Goal: Task Accomplishment & Management: Complete application form

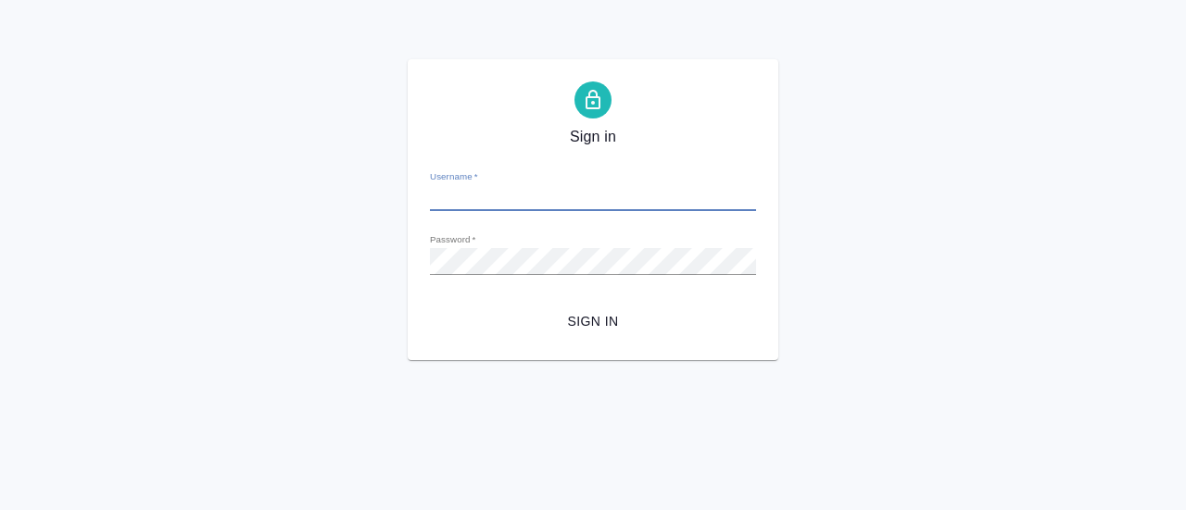
type input "[EMAIL_ADDRESS][DOMAIN_NAME]"
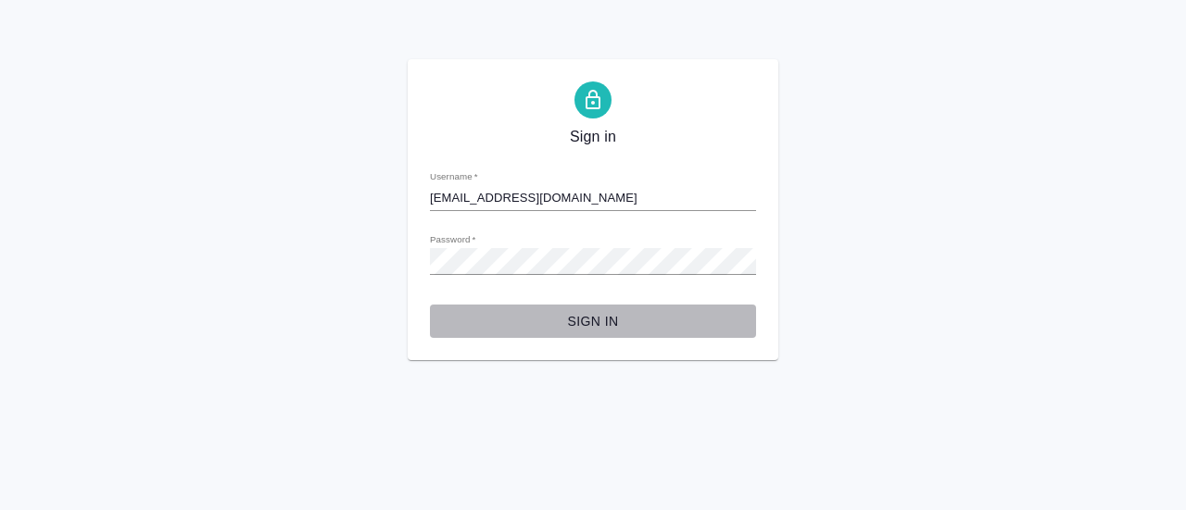
click at [623, 321] on span "Sign in" at bounding box center [593, 321] width 296 height 23
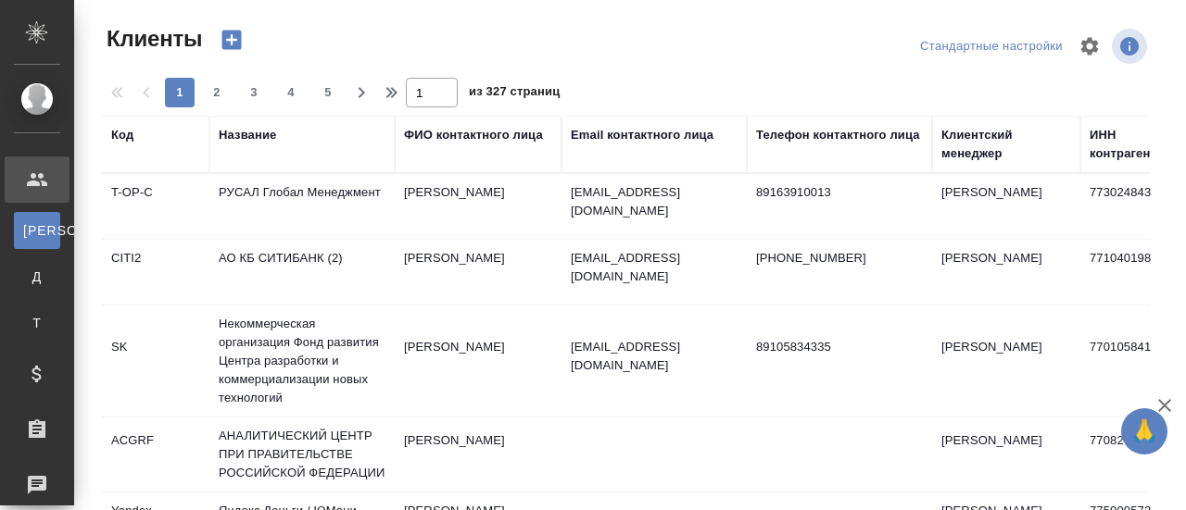
select select "RU"
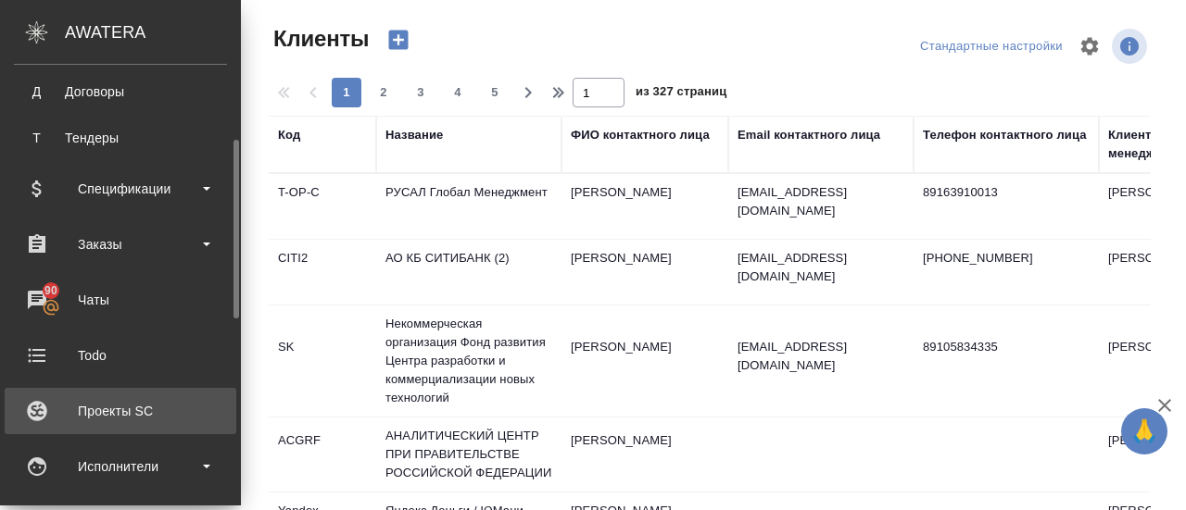
scroll to position [278, 0]
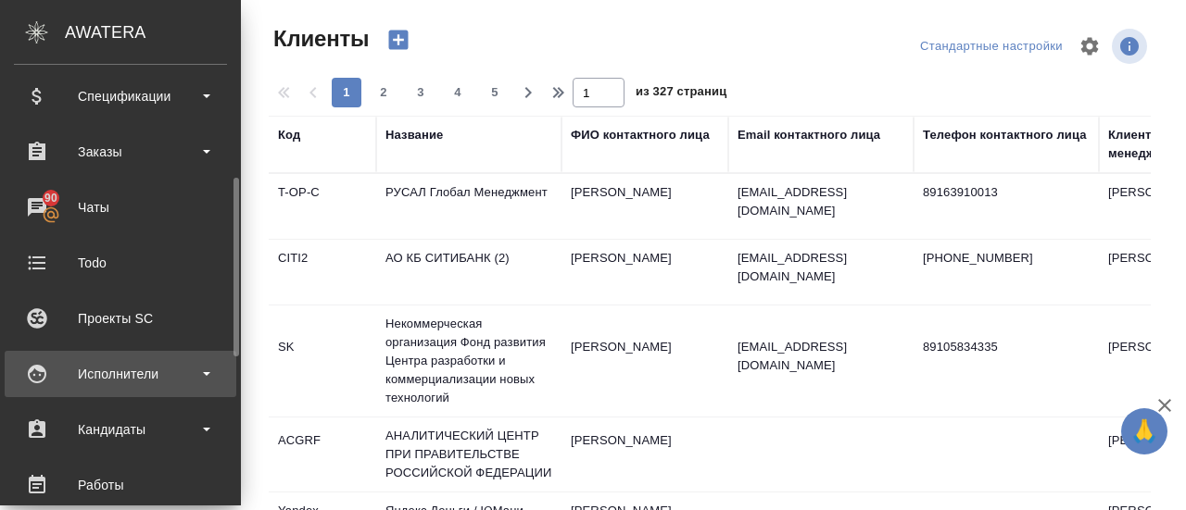
click at [167, 384] on div "Исполнители" at bounding box center [120, 374] width 213 height 28
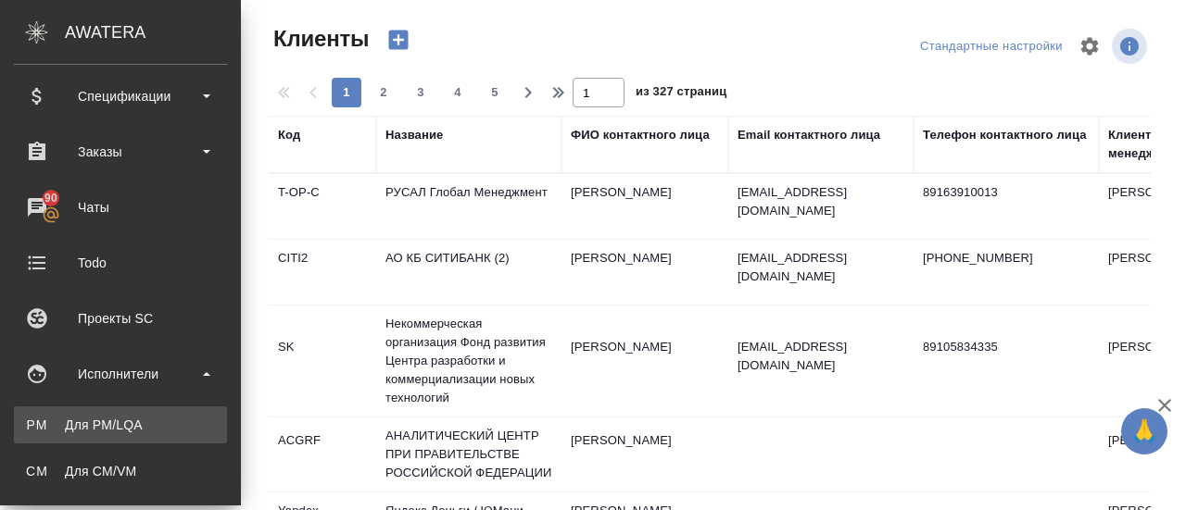
click at [96, 425] on div "Для PM/LQA" at bounding box center [120, 425] width 195 height 19
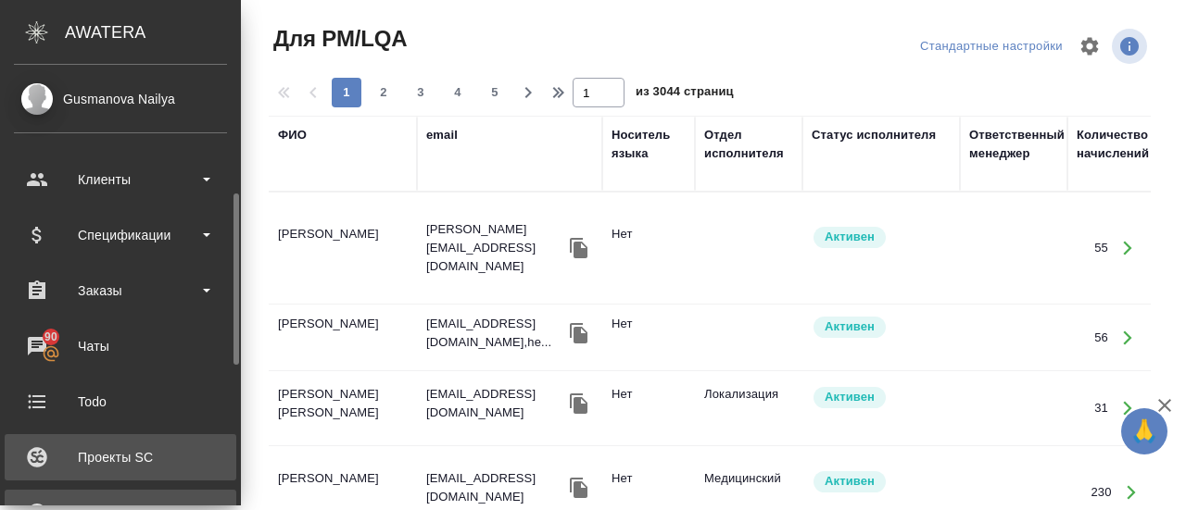
scroll to position [185, 0]
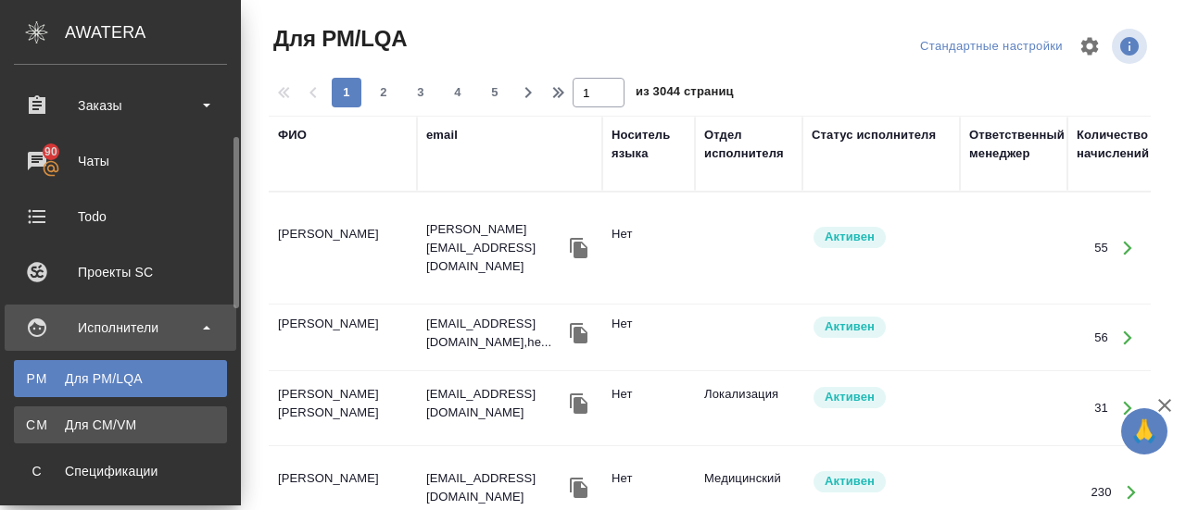
click at [115, 431] on div "Для CM/VM" at bounding box center [120, 425] width 195 height 19
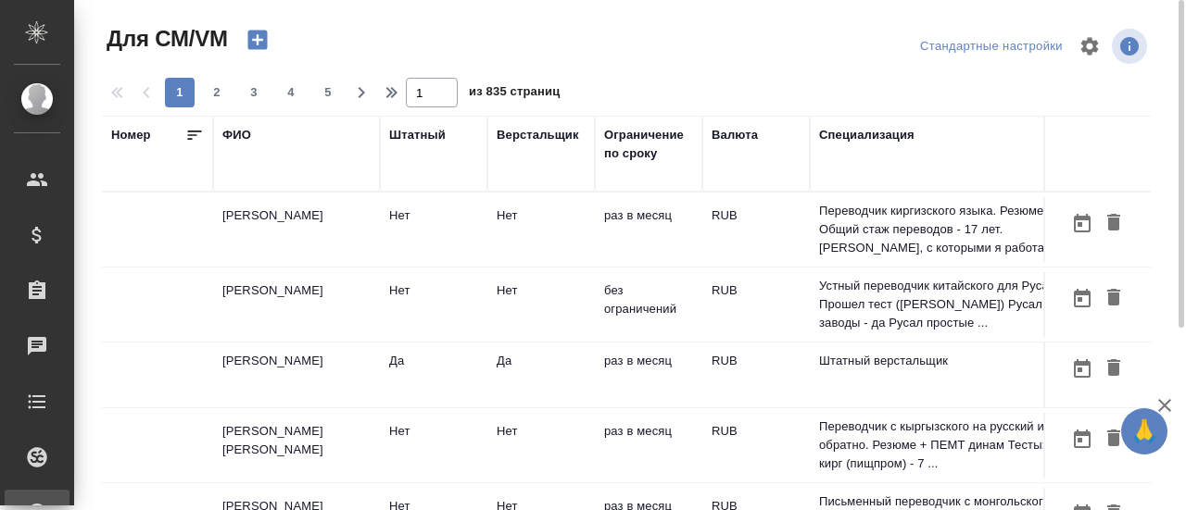
click at [252, 38] on icon "button" at bounding box center [256, 40] width 19 height 19
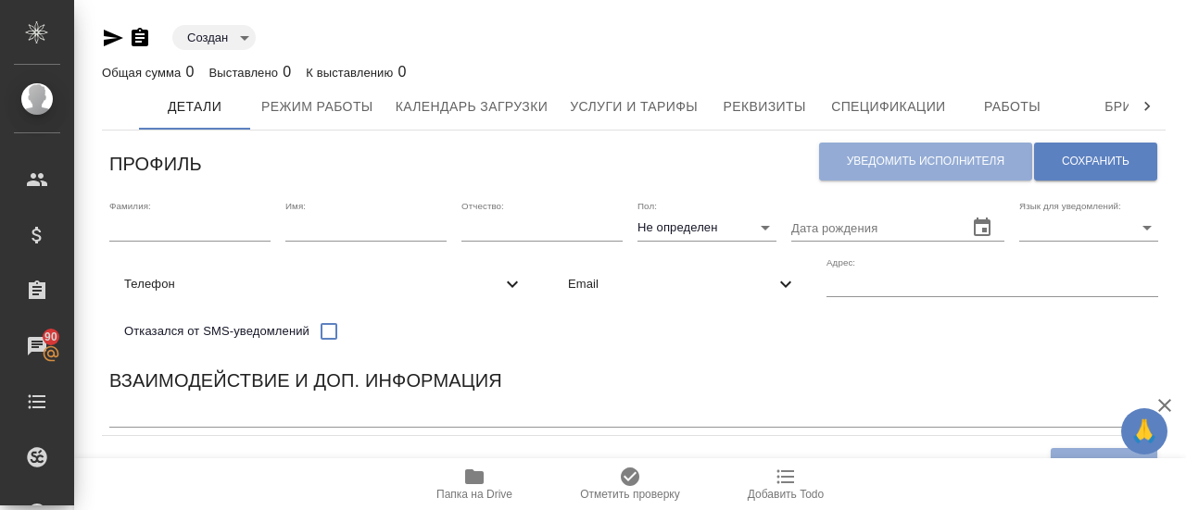
click at [191, 240] on input "text" at bounding box center [189, 228] width 161 height 26
paste input "Пистунов"
type input "Пистунов"
type input "Мария"
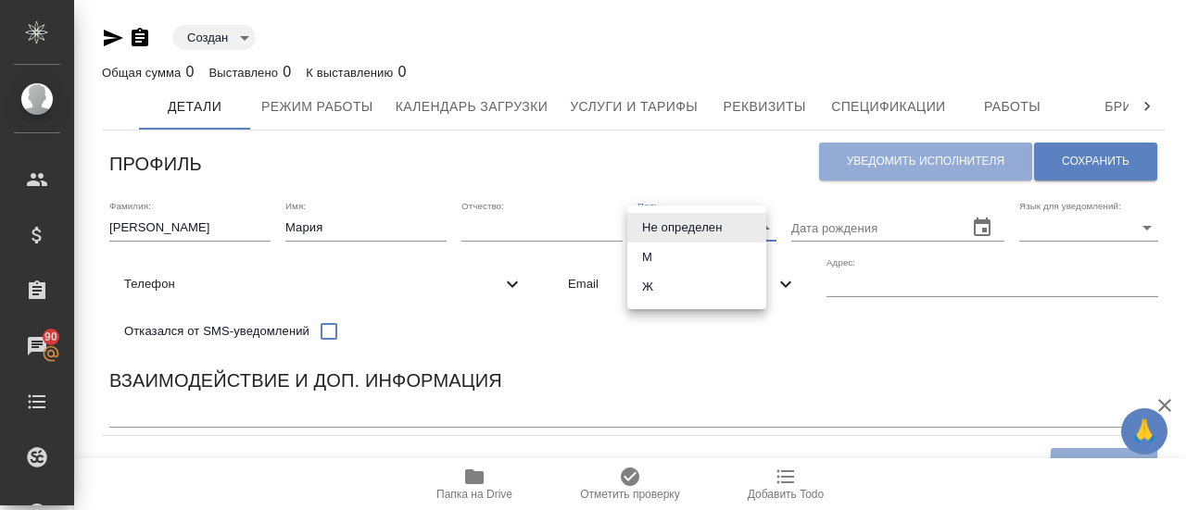
click at [712, 233] on body "🙏 .cls-1 fill:#fff; AWATERA Gusmanova Nailya Клиенты Спецификации Заказы 90 Чат…" at bounding box center [593, 255] width 1186 height 510
click at [660, 290] on li "Ж" at bounding box center [696, 287] width 139 height 30
type input "female"
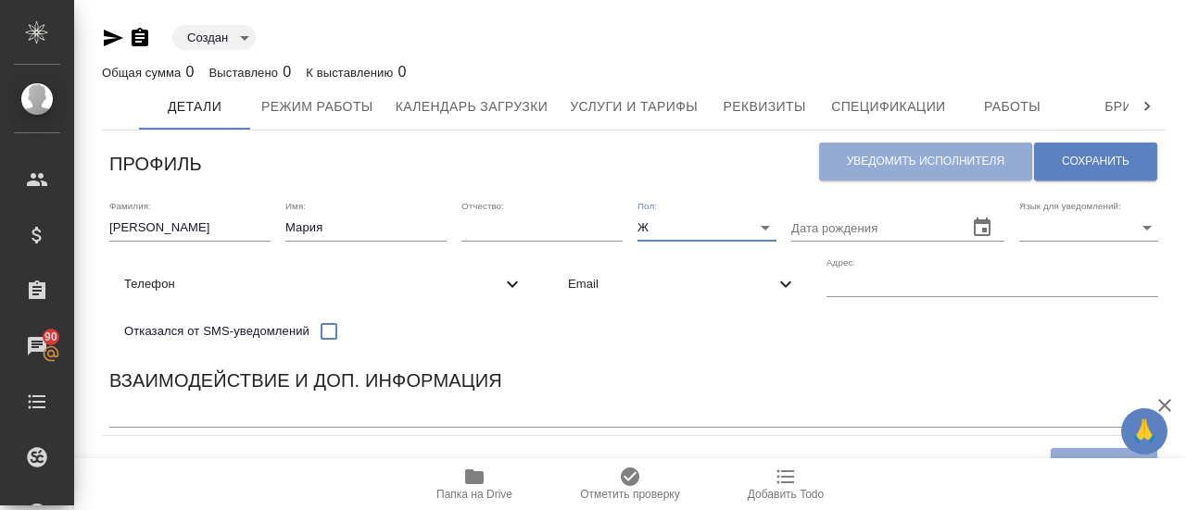
click at [1053, 230] on body "🙏 .cls-1 fill:#fff; AWATERA Gusmanova Nailya Клиенты Спецификации Заказы 90 Чат…" at bounding box center [593, 255] width 1186 height 510
click at [1040, 224] on li "Русский" at bounding box center [1074, 228] width 139 height 30
type input "RU"
click at [619, 286] on span "Email" at bounding box center [671, 284] width 207 height 19
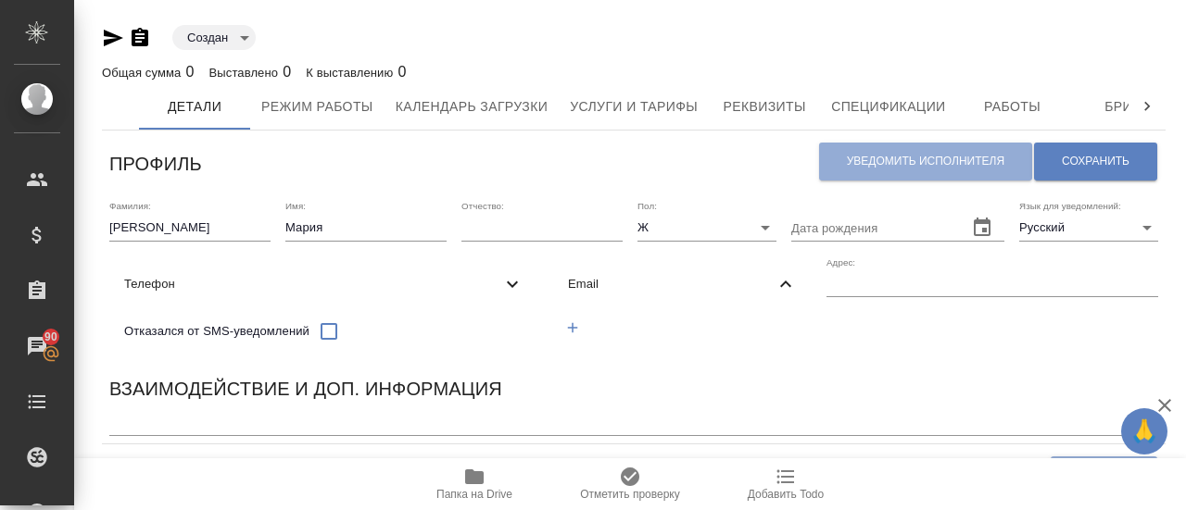
click at [574, 327] on icon "button" at bounding box center [573, 328] width 10 height 10
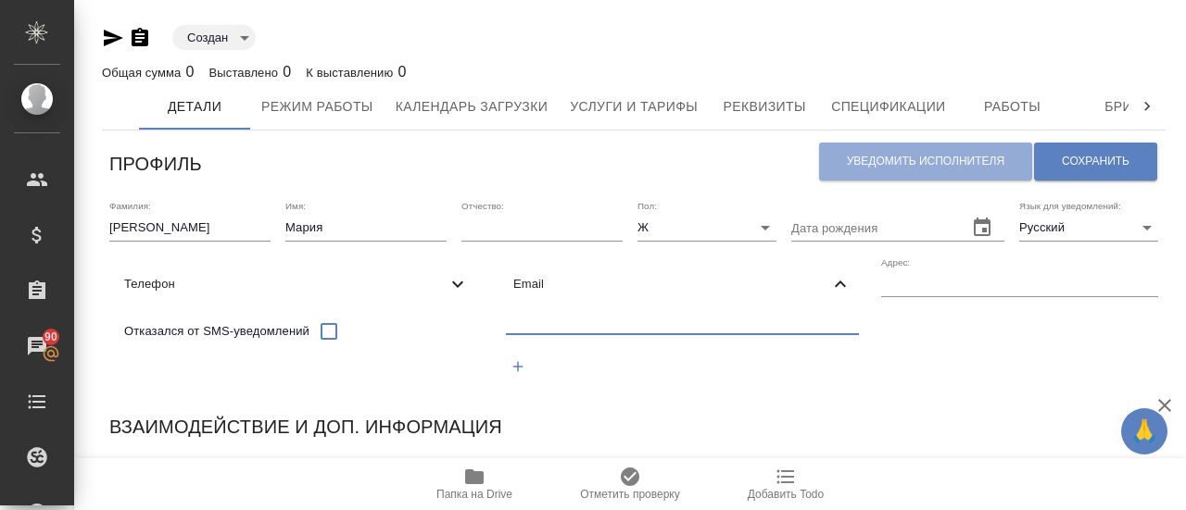
click at [545, 325] on input "text" at bounding box center [682, 323] width 353 height 23
paste input "[EMAIL_ADDRESS][DOMAIN_NAME]"
type input "[EMAIL_ADDRESS][DOMAIN_NAME]"
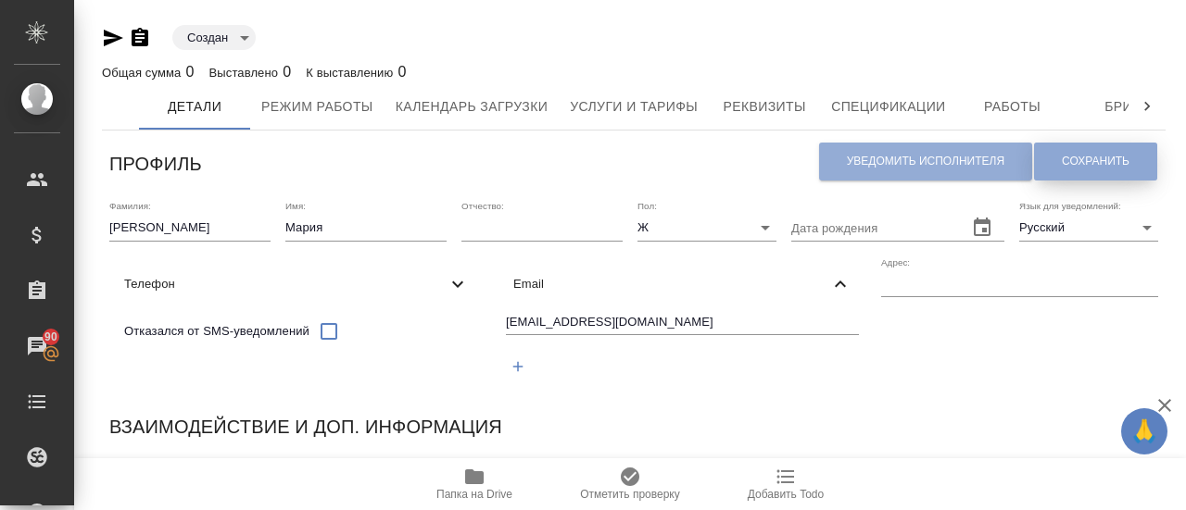
click at [1094, 170] on span "Сохранить" at bounding box center [1096, 162] width 68 height 16
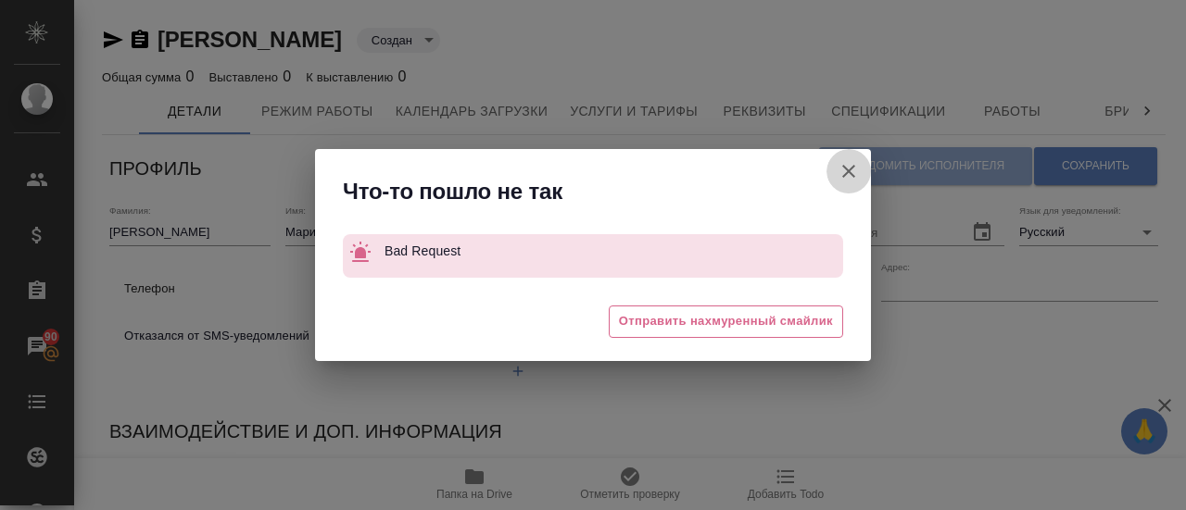
drag, startPoint x: 850, startPoint y: 170, endPoint x: 823, endPoint y: 179, distance: 29.3
click at [850, 171] on icon "button" at bounding box center [848, 171] width 22 height 22
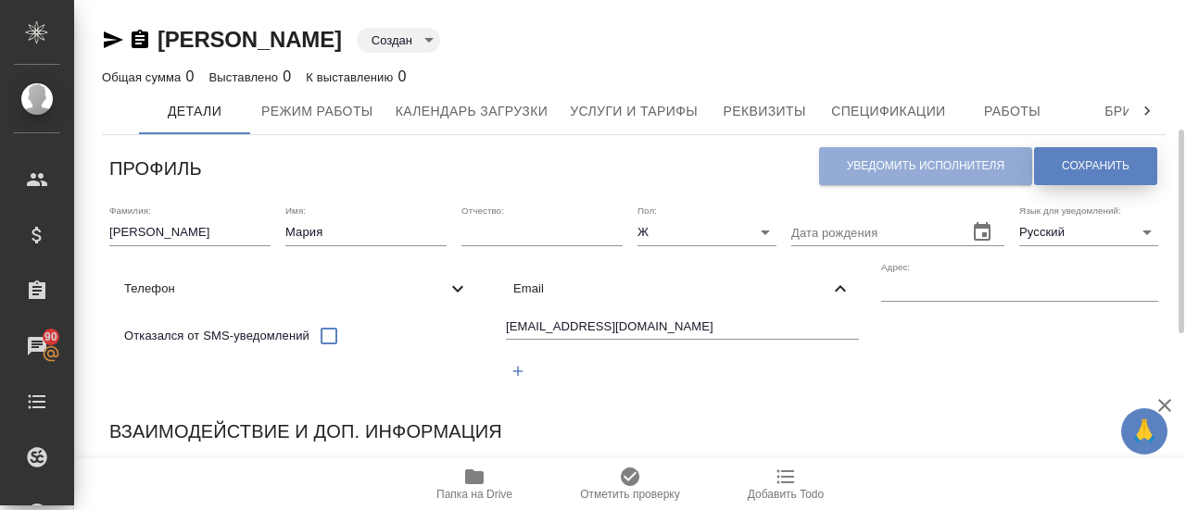
scroll to position [185, 0]
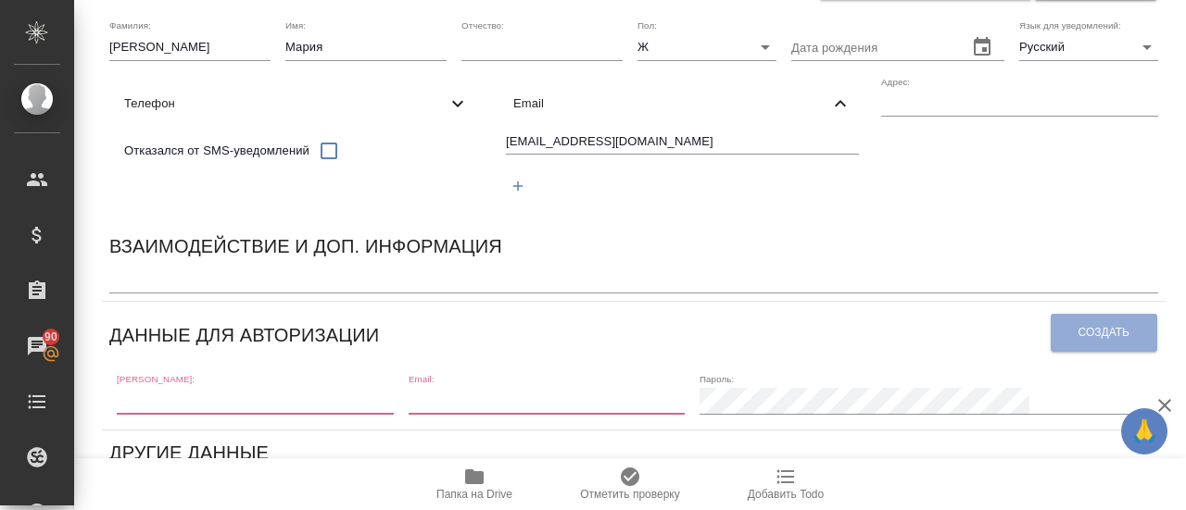
drag, startPoint x: 143, startPoint y: 404, endPoint x: 126, endPoint y: 402, distance: 16.8
click at [143, 405] on input "text" at bounding box center [255, 401] width 277 height 26
paste input "[EMAIL_ADDRESS][DOMAIN_NAME]"
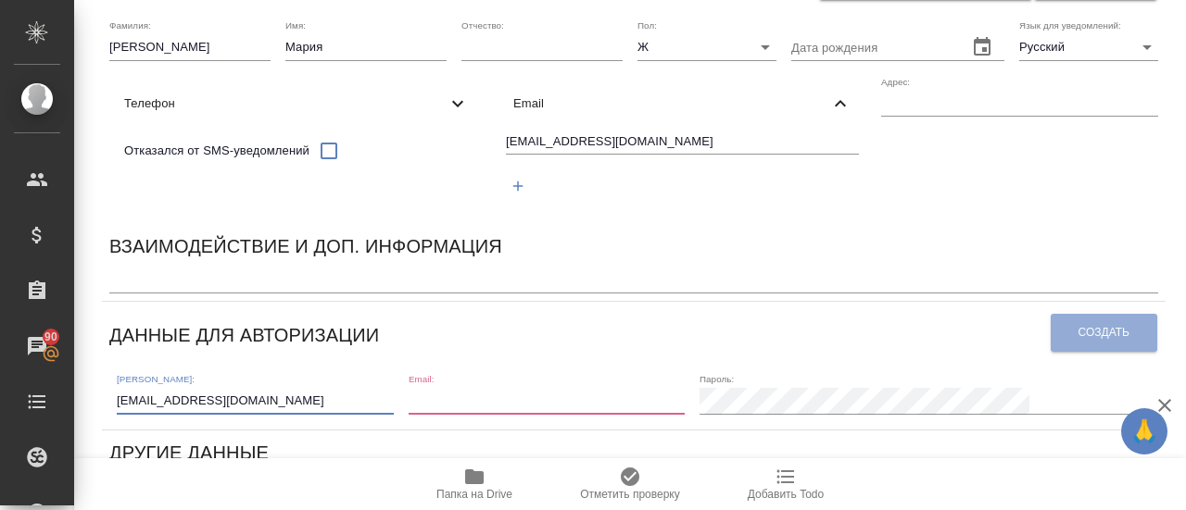
type input "[EMAIL_ADDRESS][DOMAIN_NAME]"
paste input "[EMAIL_ADDRESS][DOMAIN_NAME]"
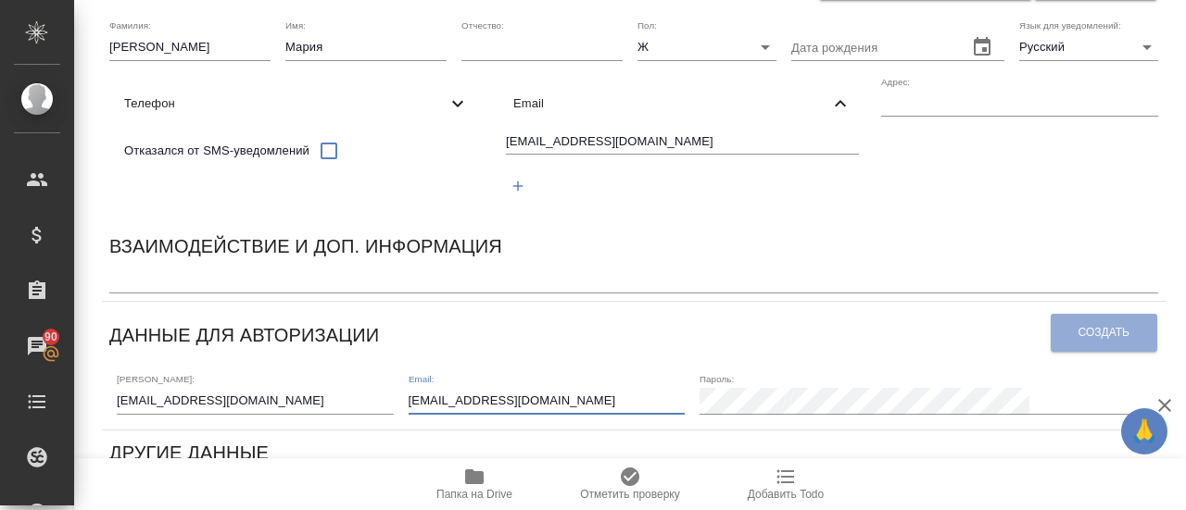
type input "[EMAIL_ADDRESS][DOMAIN_NAME]"
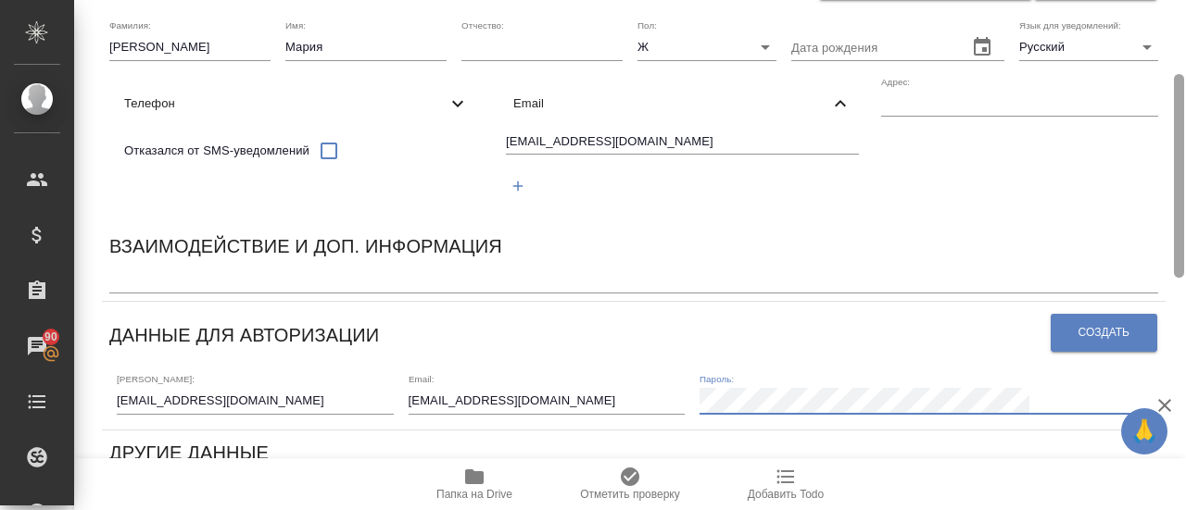
scroll to position [0, 0]
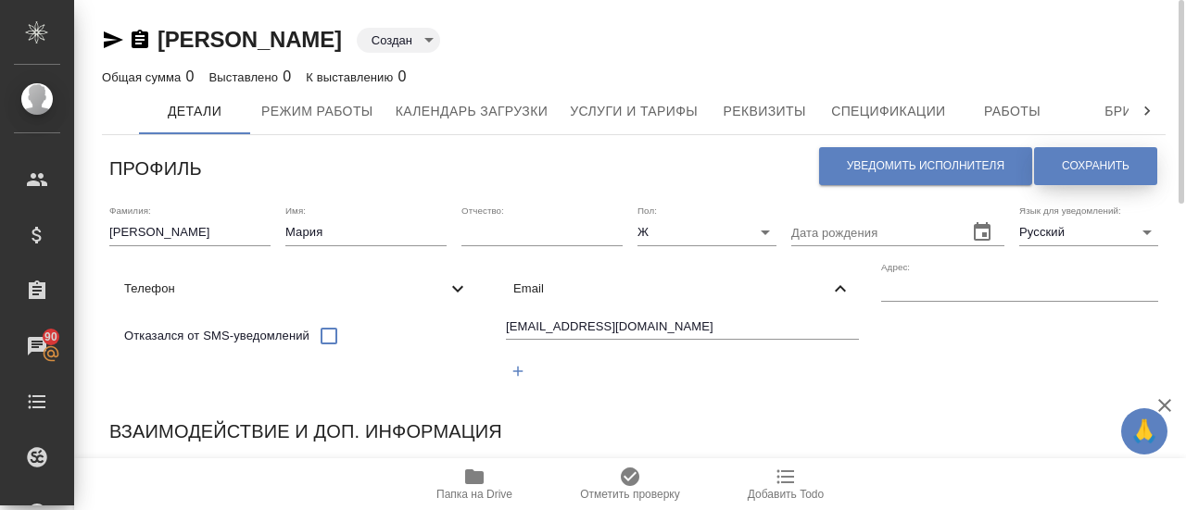
drag, startPoint x: 1120, startPoint y: 174, endPoint x: 1126, endPoint y: 194, distance: 20.2
click at [1119, 174] on button "Сохранить" at bounding box center [1095, 166] width 123 height 38
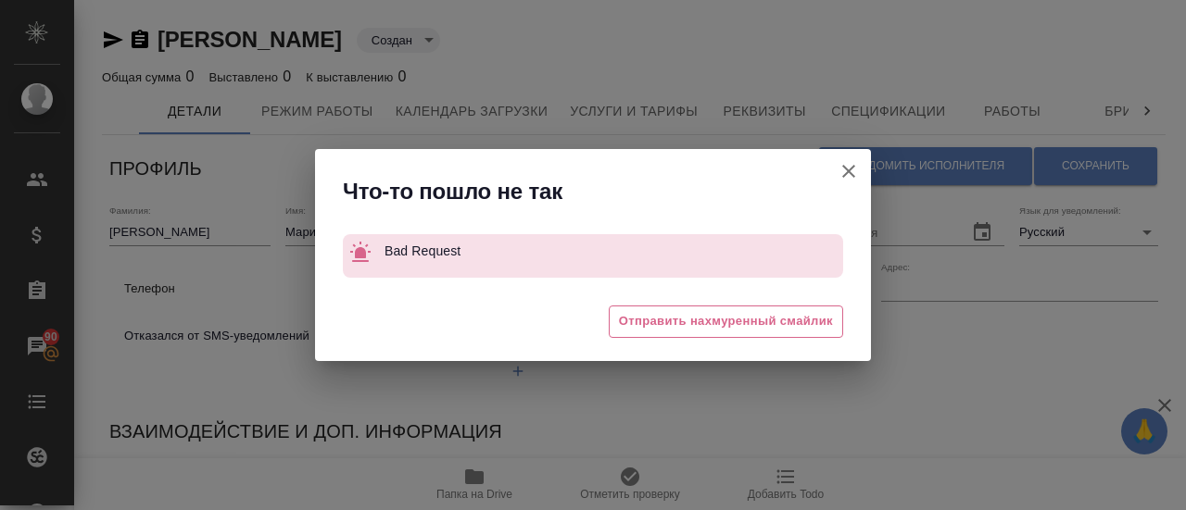
drag, startPoint x: 858, startPoint y: 177, endPoint x: 828, endPoint y: 188, distance: 31.7
click at [854, 179] on icon "button" at bounding box center [848, 171] width 22 height 22
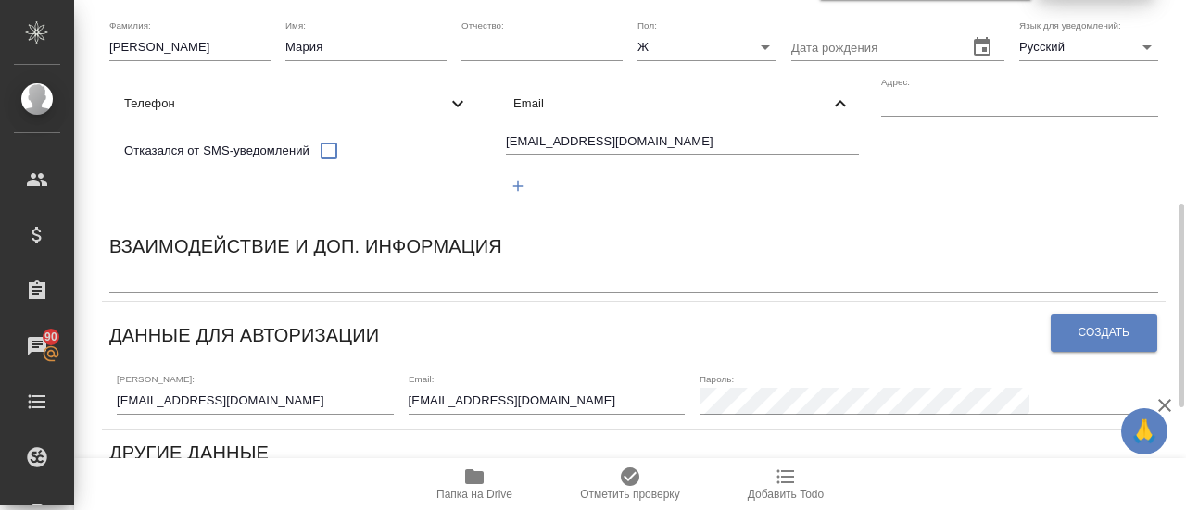
scroll to position [278, 0]
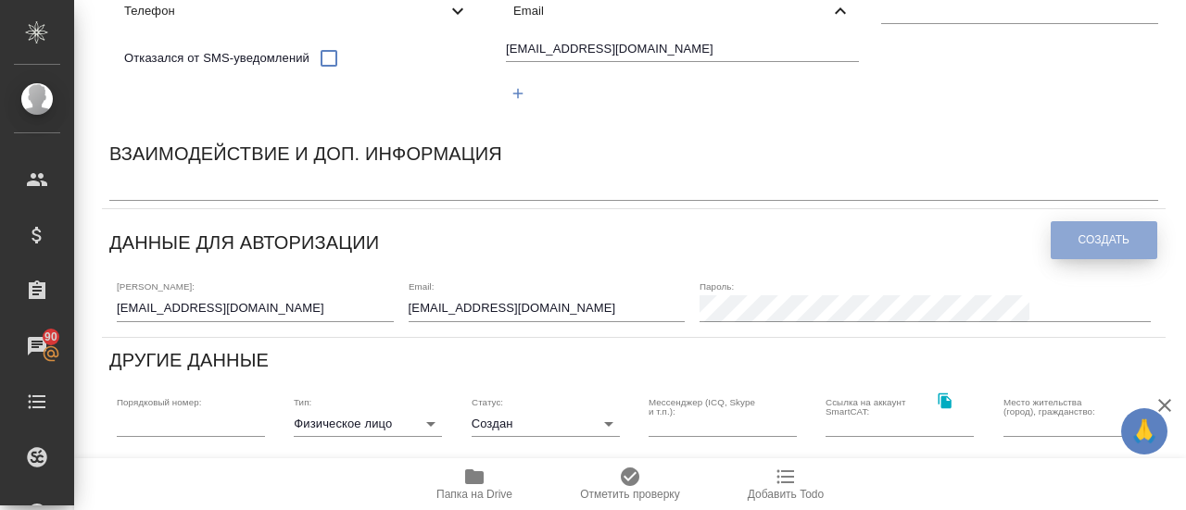
drag, startPoint x: 1064, startPoint y: 251, endPoint x: 1013, endPoint y: 340, distance: 102.5
click at [1064, 251] on button "Создать" at bounding box center [1104, 240] width 107 height 38
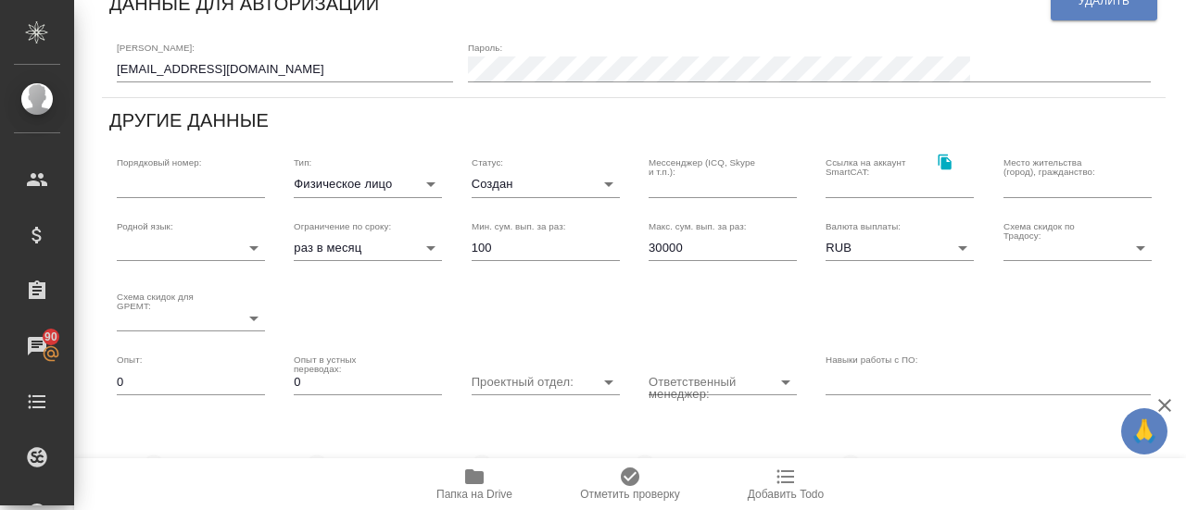
scroll to position [0, 0]
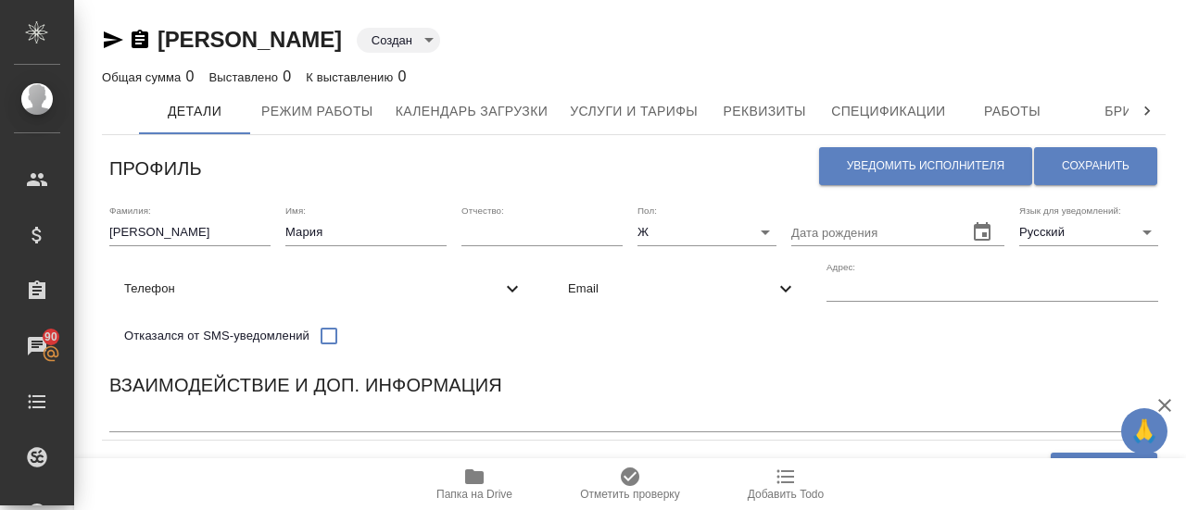
click at [128, 293] on span "Телефон" at bounding box center [312, 289] width 377 height 19
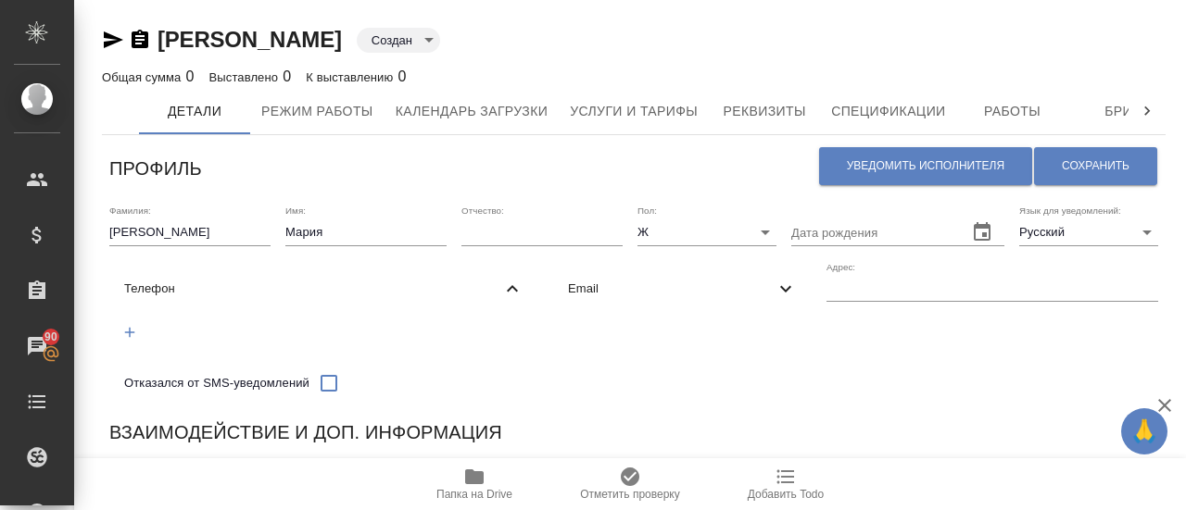
click at [135, 336] on icon "button" at bounding box center [129, 332] width 17 height 17
select select "RU"
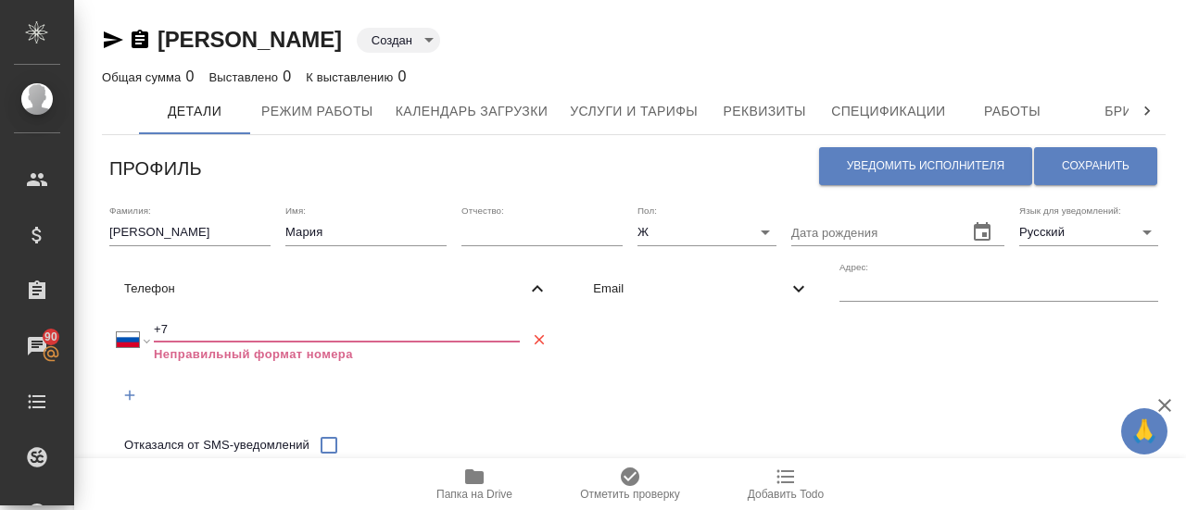
click at [190, 329] on input "+7" at bounding box center [337, 330] width 366 height 26
paste input "8968 3394 332"
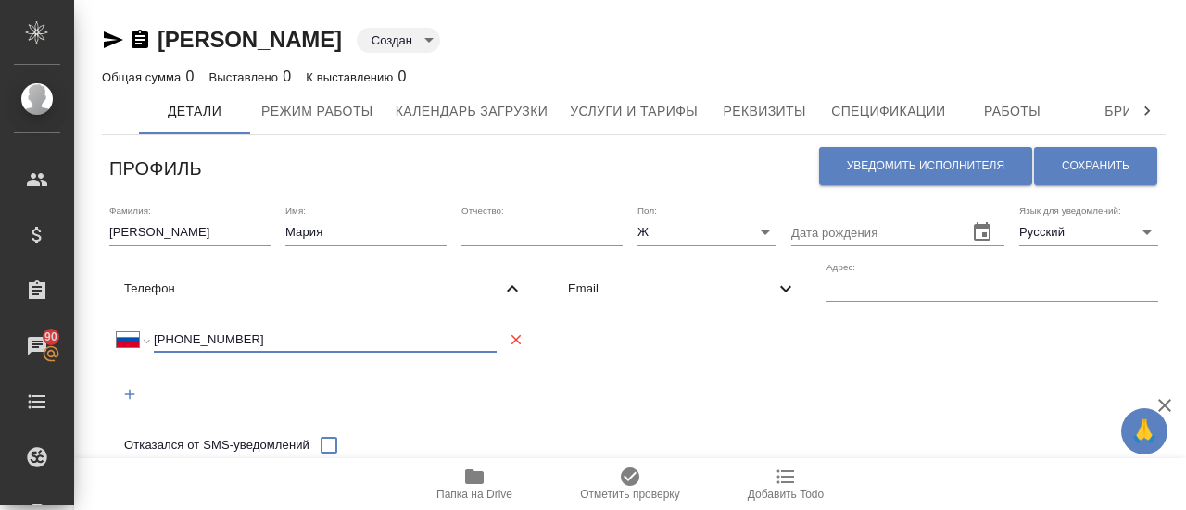
drag, startPoint x: 176, startPoint y: 334, endPoint x: 170, endPoint y: 403, distance: 69.7
click at [176, 335] on input "+7 8968 3394 332" at bounding box center [325, 340] width 343 height 26
type input "+7 968 339 43 32"
click at [1073, 162] on span "Сохранить" at bounding box center [1096, 166] width 68 height 16
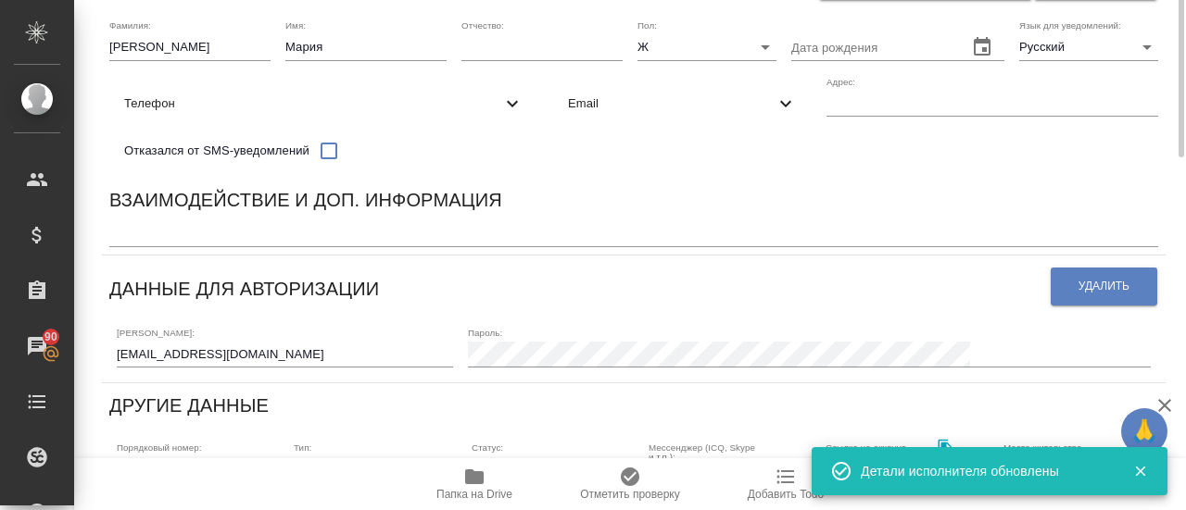
scroll to position [371, 0]
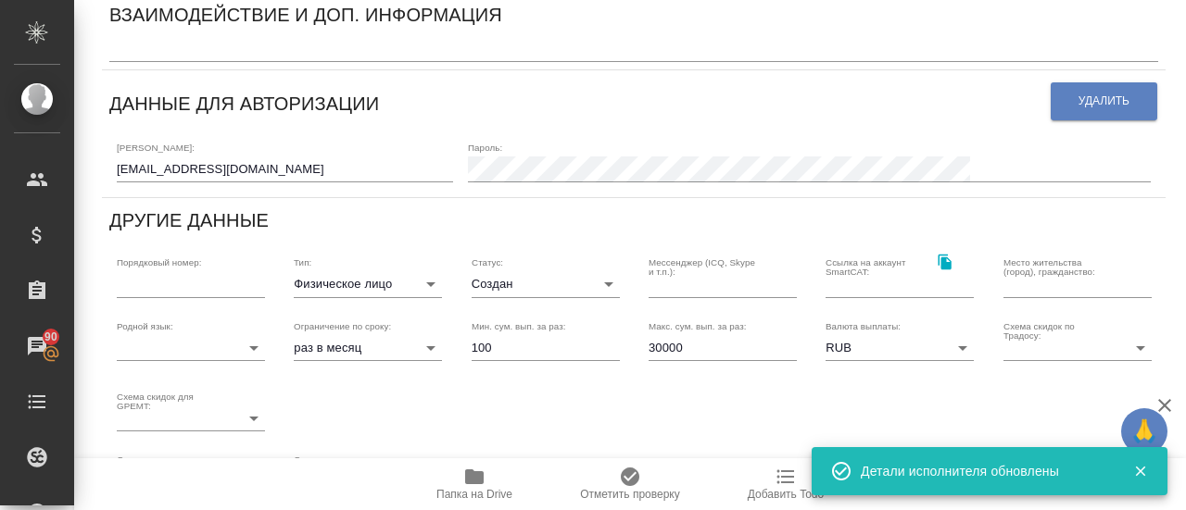
click at [390, 280] on body "🙏 .cls-1 fill:#fff; AWATERA Gusmanova Nailya Клиенты Спецификации Заказы 90 Чат…" at bounding box center [593, 255] width 1186 height 510
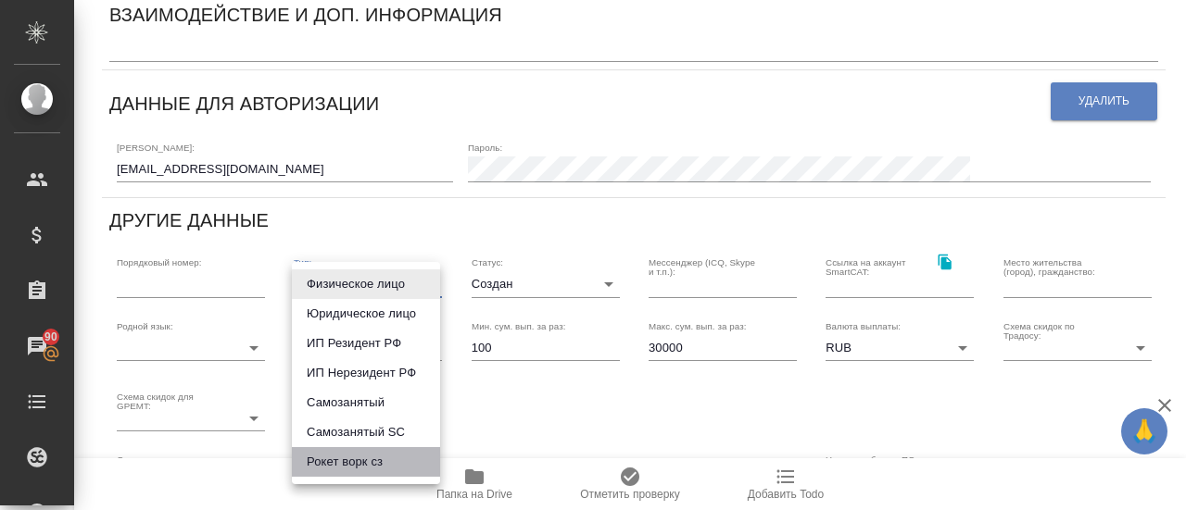
click at [346, 474] on li "Рокет ворк сз" at bounding box center [366, 462] width 148 height 30
type input "rocketWorkSelfEmployed"
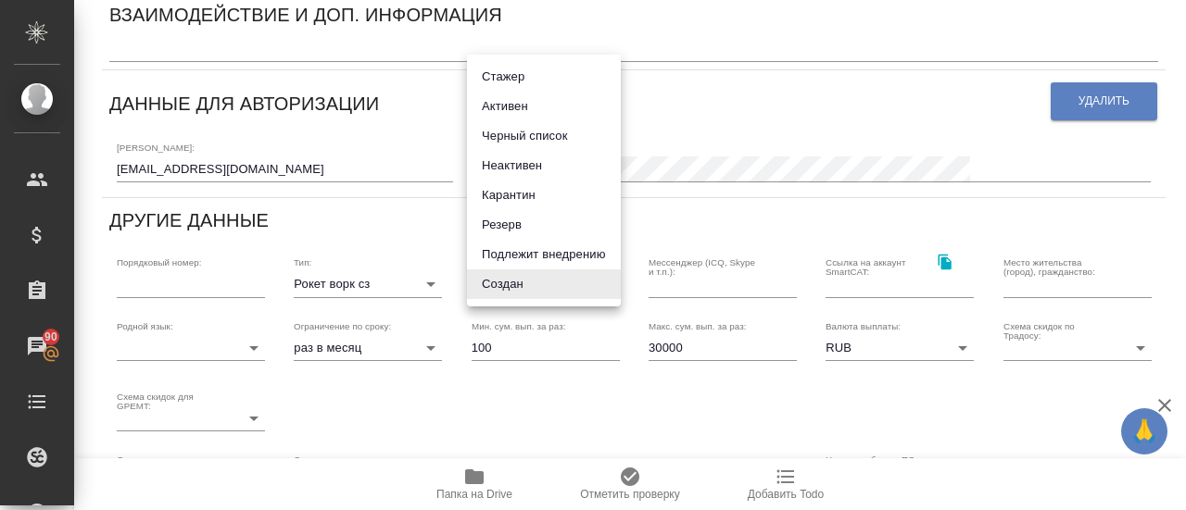
click at [491, 279] on body "🙏 .cls-1 fill:#fff; AWATERA Gusmanova Nailya Клиенты Спецификации Заказы 90 Чат…" at bounding box center [593, 255] width 1186 height 510
click at [528, 405] on div at bounding box center [593, 255] width 1186 height 510
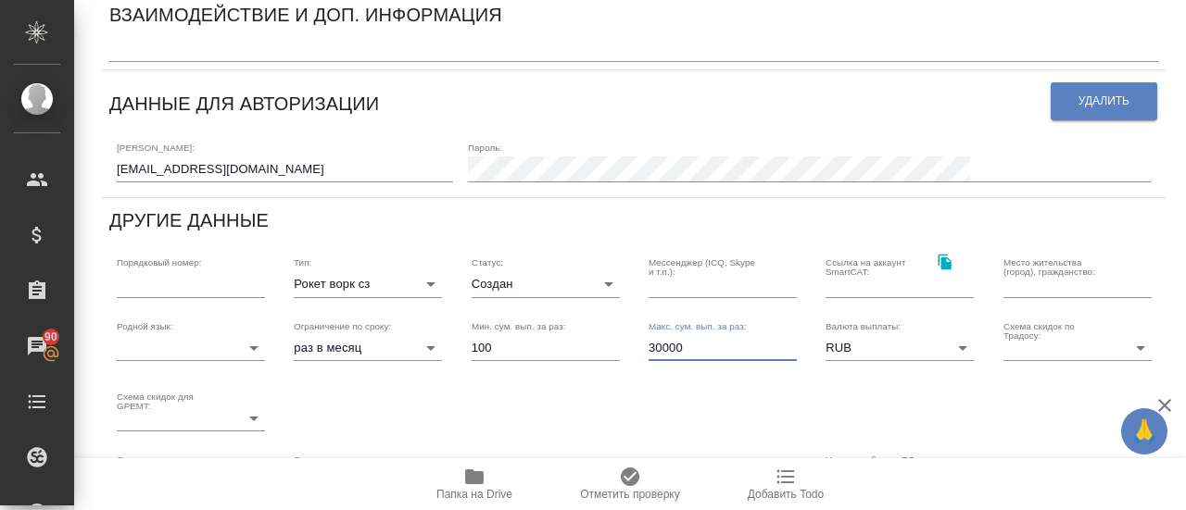
drag, startPoint x: 646, startPoint y: 347, endPoint x: 644, endPoint y: 388, distance: 40.8
click at [648, 351] on input "30000" at bounding box center [722, 348] width 148 height 26
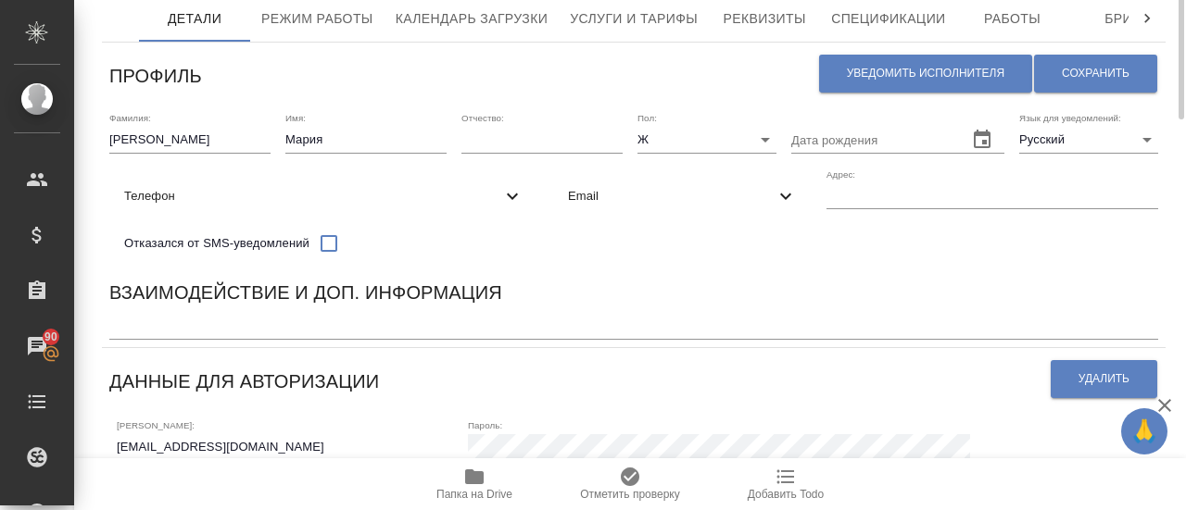
scroll to position [0, 0]
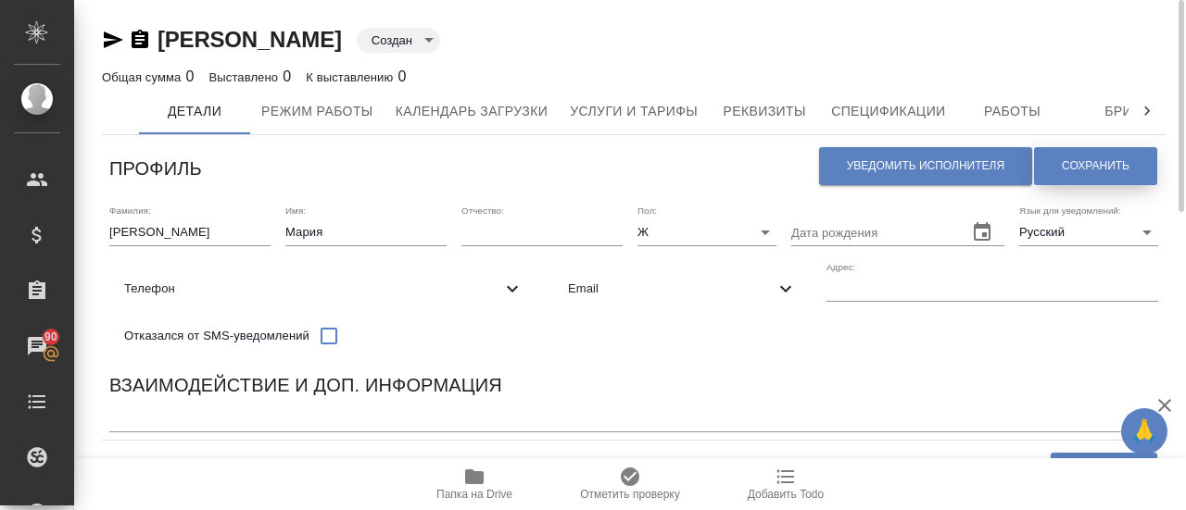
type input "100000"
drag, startPoint x: 1058, startPoint y: 161, endPoint x: 938, endPoint y: 333, distance: 208.9
click at [1062, 162] on span "Сохранить" at bounding box center [1096, 166] width 68 height 16
click at [843, 294] on input "text" at bounding box center [992, 289] width 332 height 26
type input "[GEOGRAPHIC_DATA], [GEOGRAPHIC_DATA]"
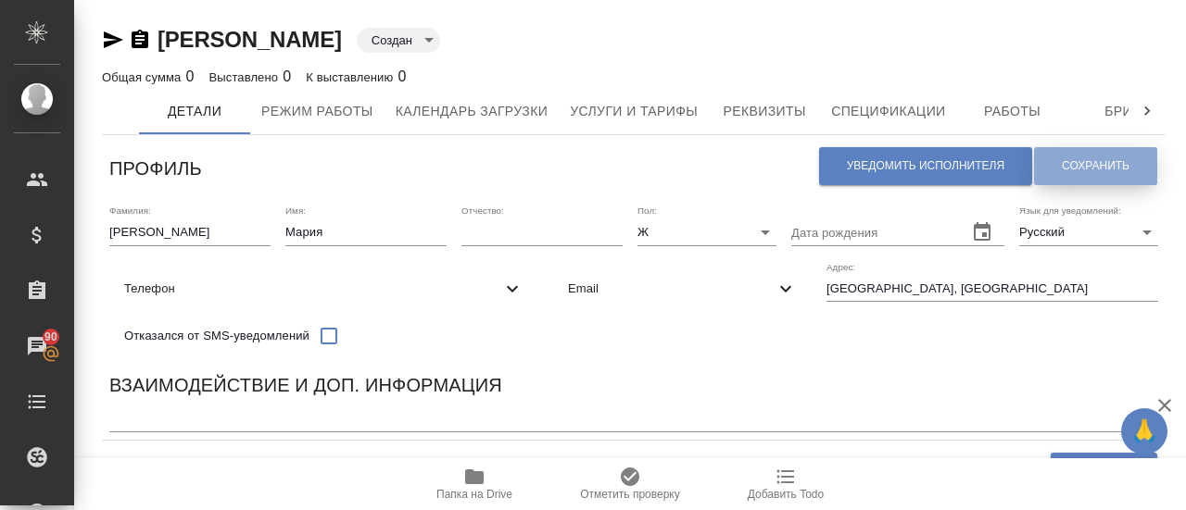
click at [1116, 150] on button "Сохранить" at bounding box center [1095, 166] width 123 height 38
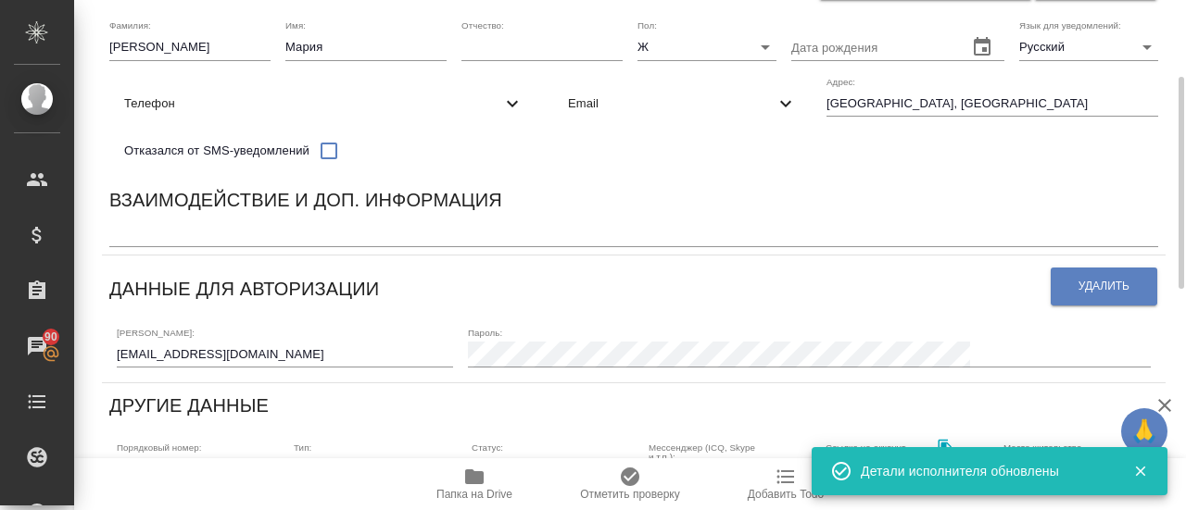
scroll to position [278, 0]
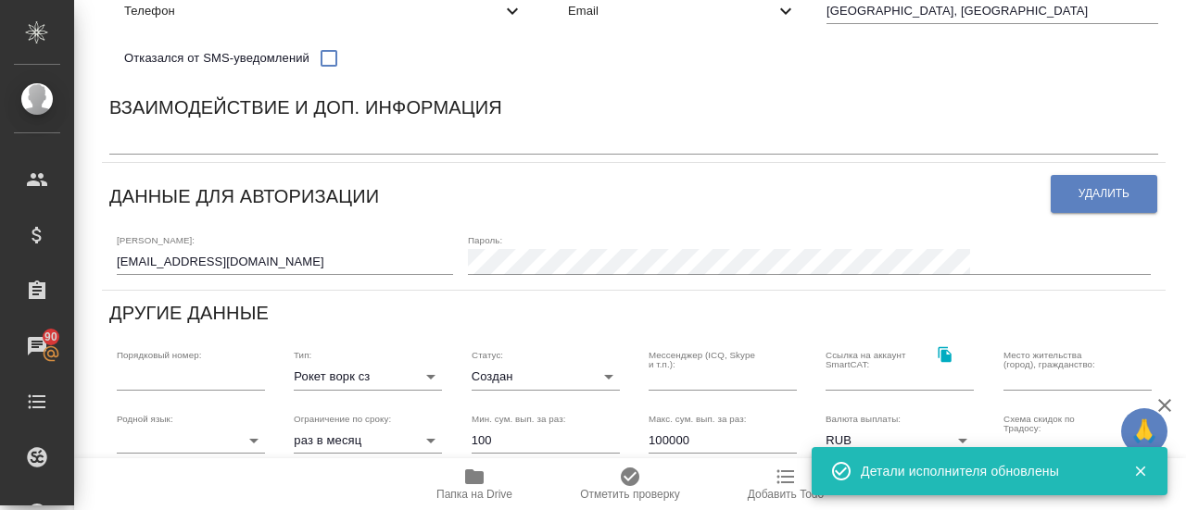
click at [144, 146] on textarea at bounding box center [633, 141] width 1049 height 14
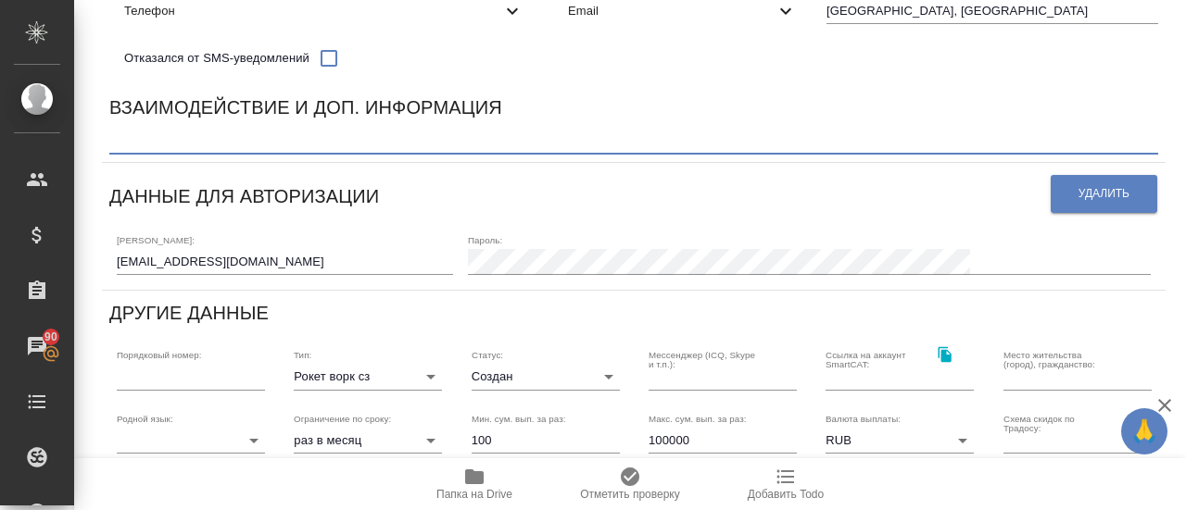
paste textarea "польский-русский послед"
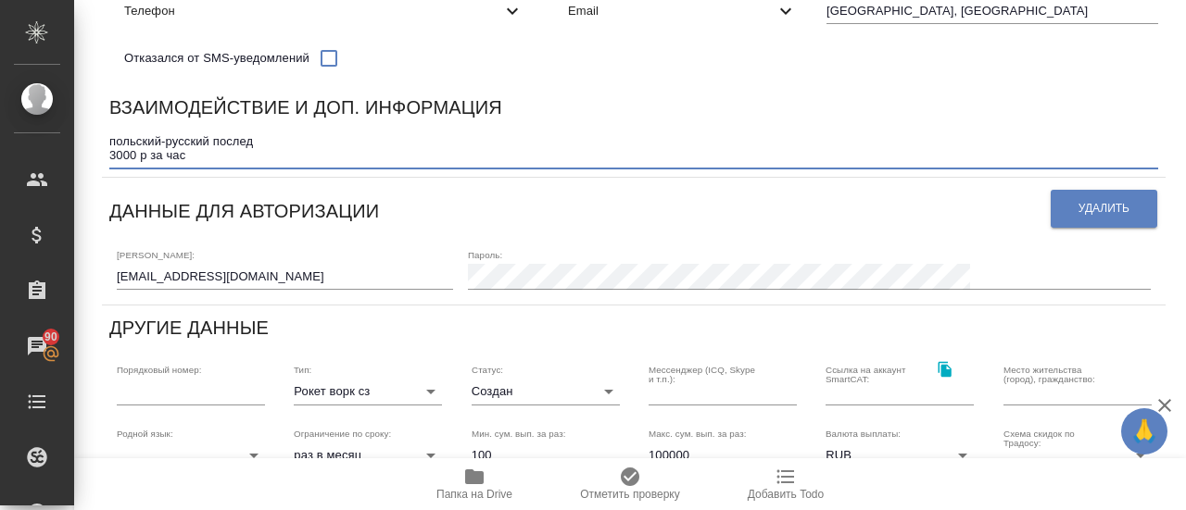
scroll to position [0, 0]
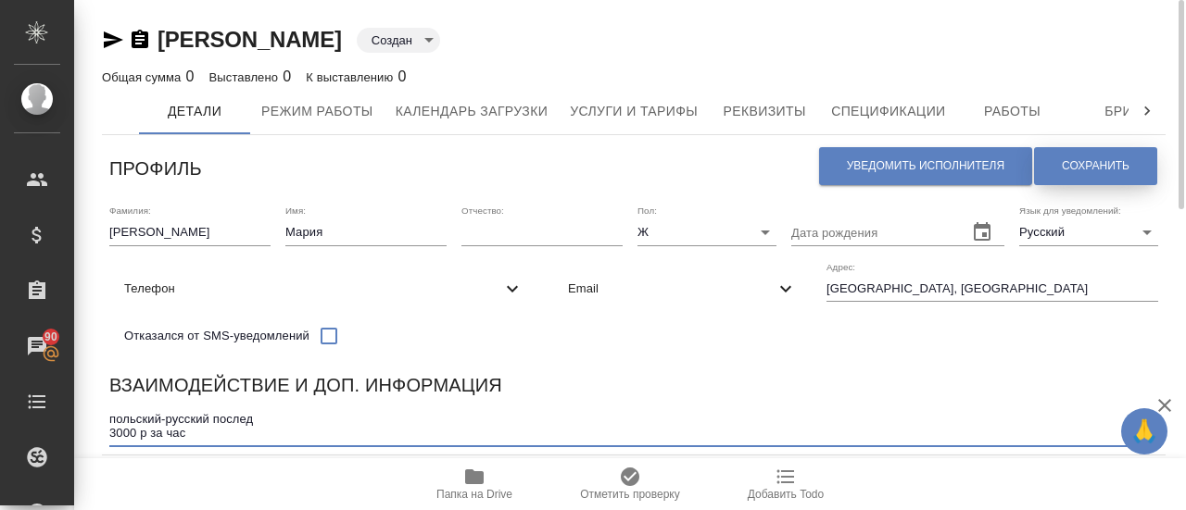
type textarea "польский-русский послед 3000 р за час"
click at [1094, 157] on button "Сохранить" at bounding box center [1095, 166] width 123 height 38
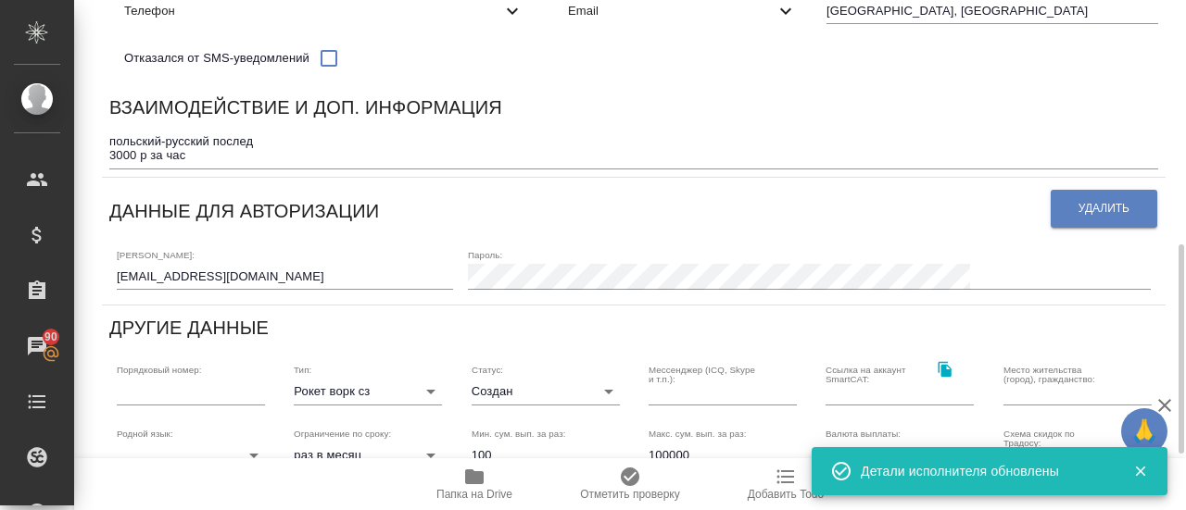
scroll to position [463, 0]
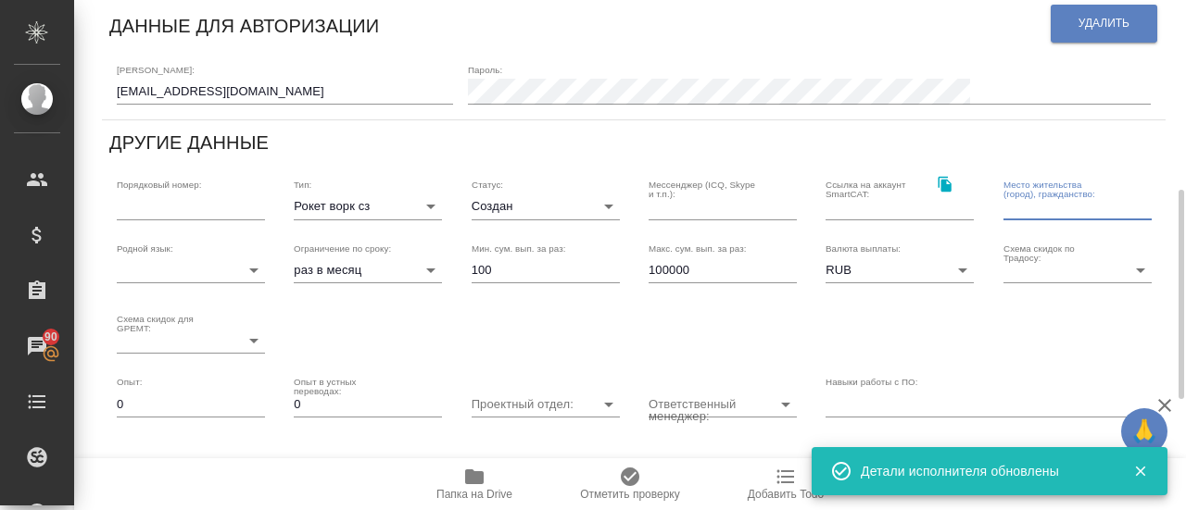
click at [1034, 208] on input "text" at bounding box center [1077, 207] width 148 height 26
type input "[GEOGRAPHIC_DATA], [GEOGRAPHIC_DATA]"
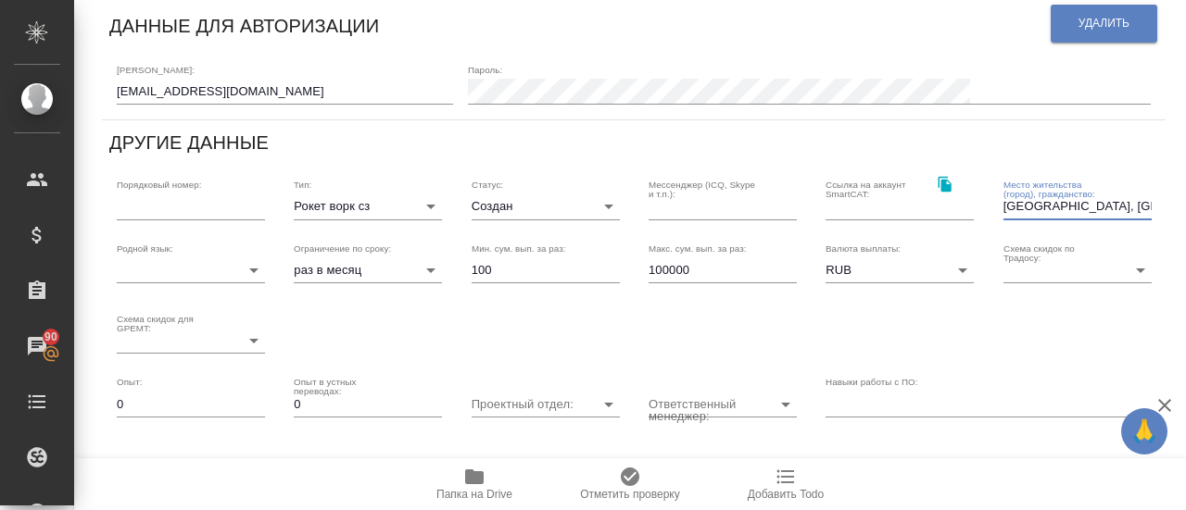
scroll to position [0, 0]
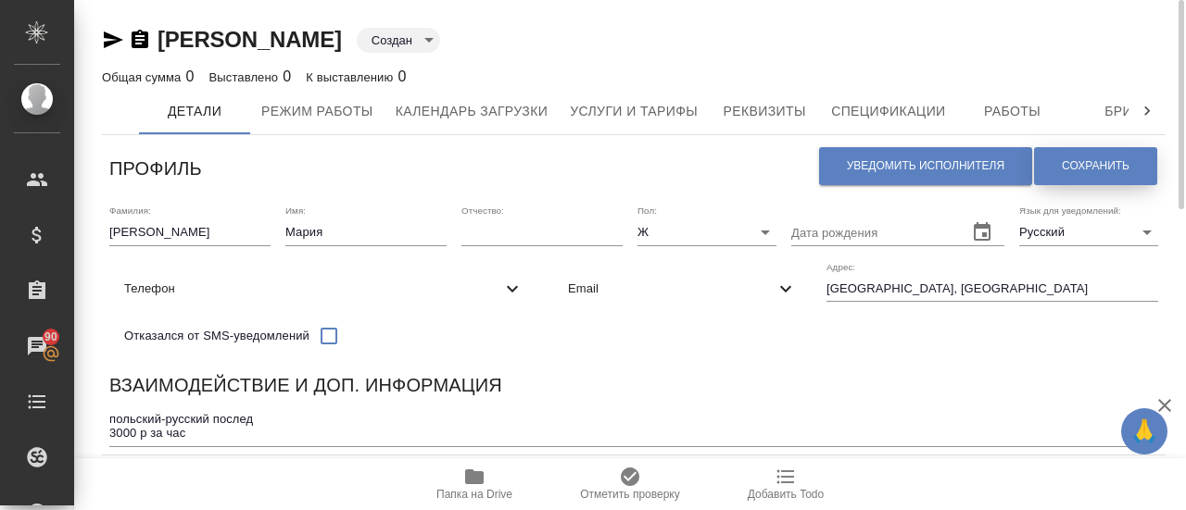
drag, startPoint x: 1090, startPoint y: 166, endPoint x: 1019, endPoint y: 221, distance: 90.4
click at [1089, 168] on span "Сохранить" at bounding box center [1096, 166] width 68 height 16
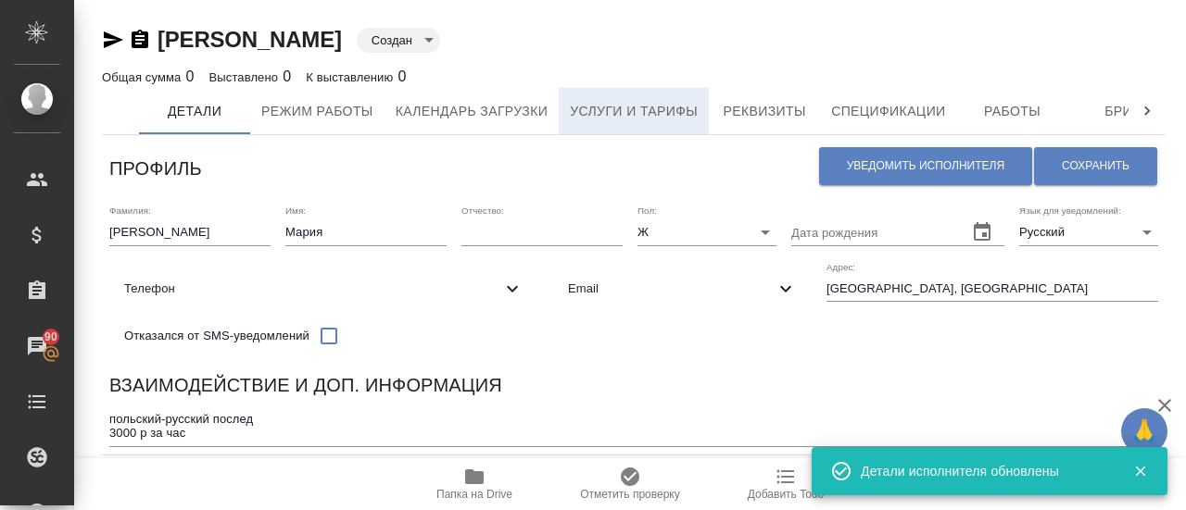
click at [647, 116] on span "Услуги и тарифы" at bounding box center [634, 111] width 128 height 23
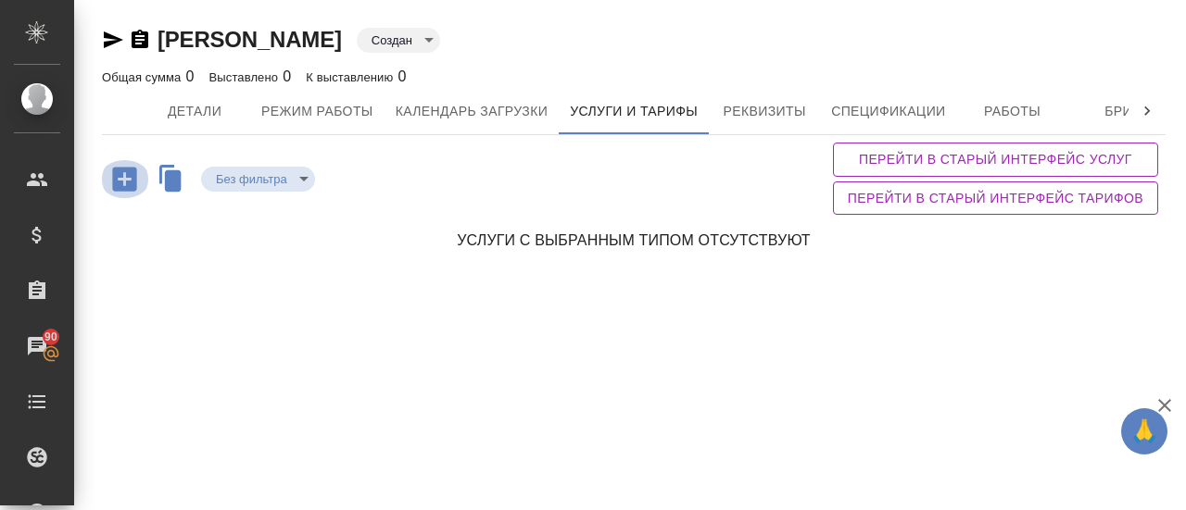
click at [118, 184] on icon "button" at bounding box center [124, 179] width 24 height 24
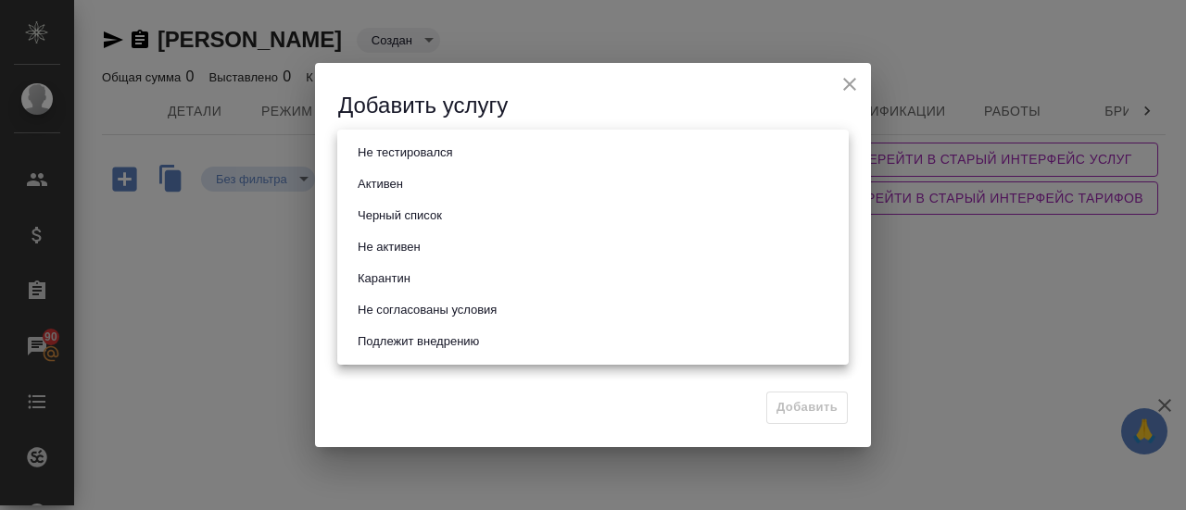
click at [384, 155] on body "🙏 .cls-1 fill:#fff; AWATERA Gusmanova Nailya Клиенты Спецификации Заказы 90 Чат…" at bounding box center [593, 255] width 1186 height 510
click at [381, 181] on button "Активен" at bounding box center [380, 184] width 57 height 20
type input "active"
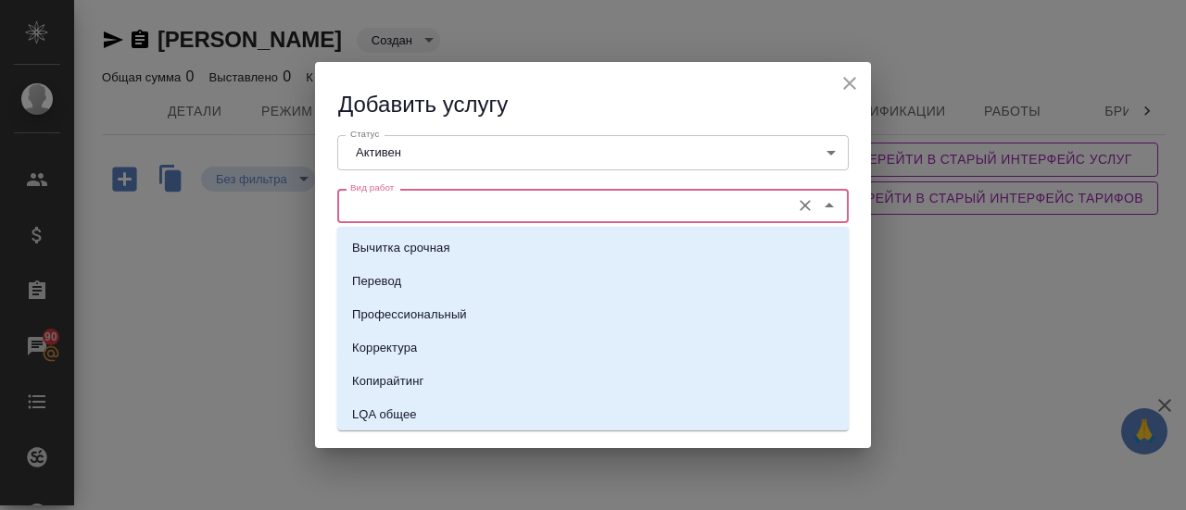
click at [377, 201] on input "Вид работ" at bounding box center [562, 206] width 438 height 22
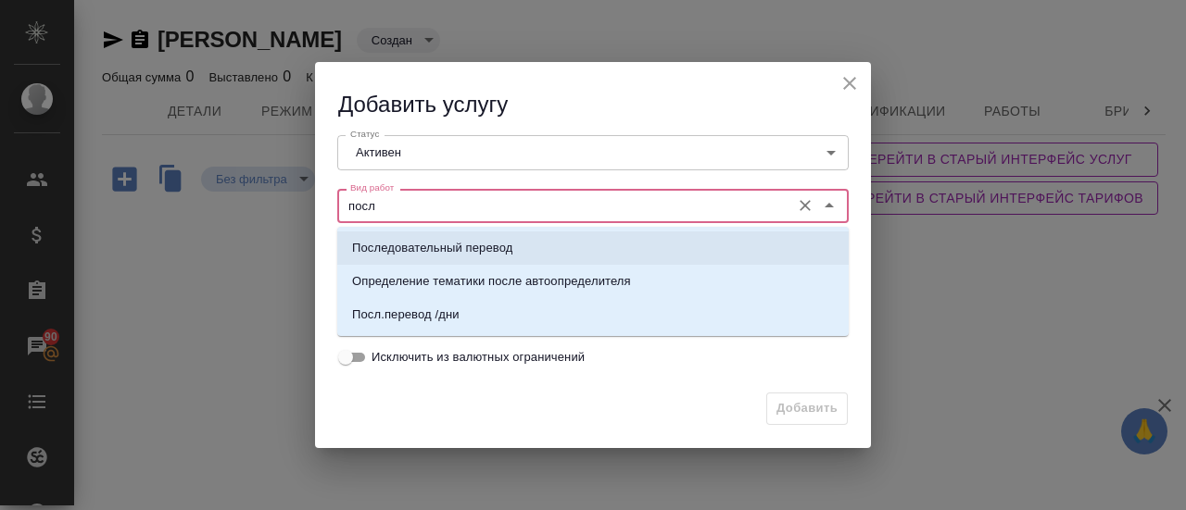
click at [459, 241] on p "Последовательный перевод" at bounding box center [432, 248] width 160 height 19
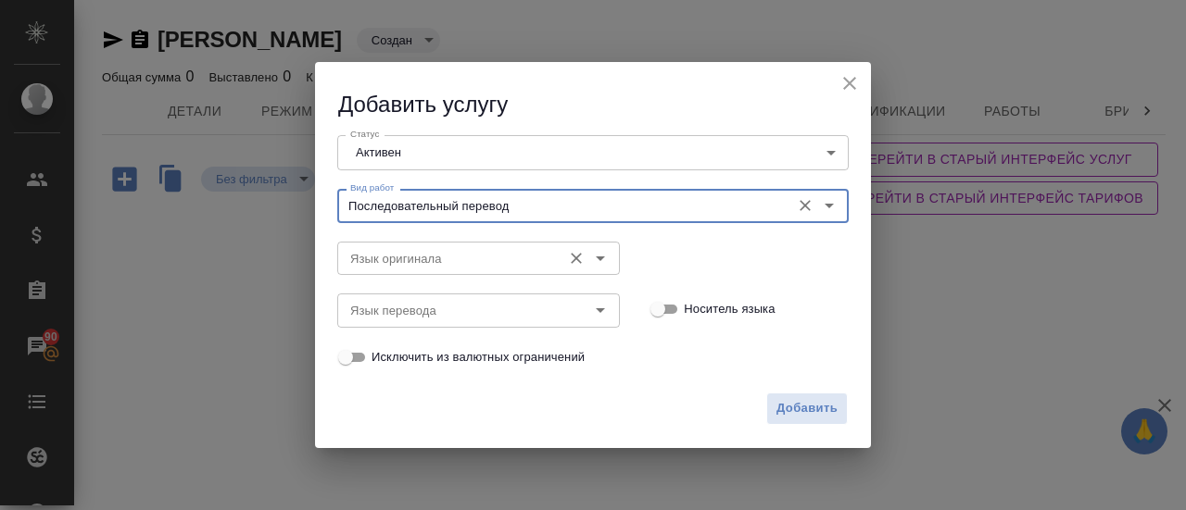
type input "Последовательный перевод"
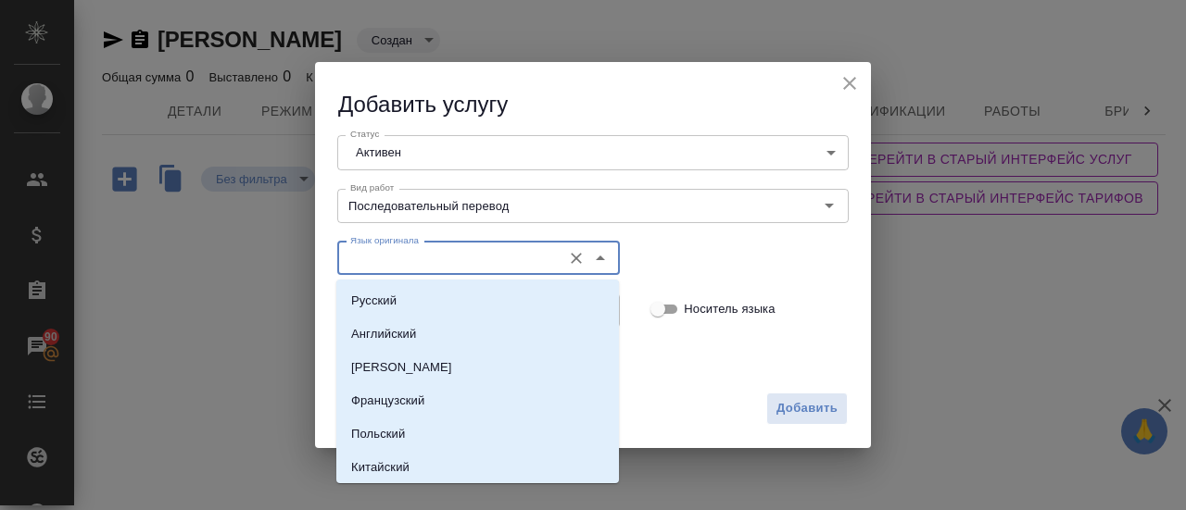
click at [406, 269] on input "Язык оригинала" at bounding box center [447, 258] width 209 height 22
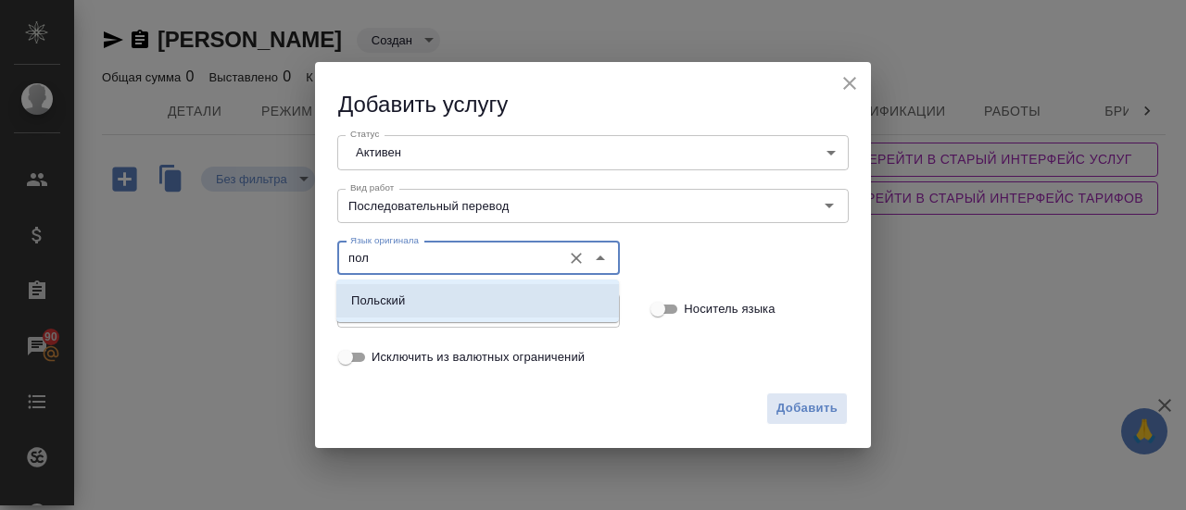
click at [384, 289] on li "Польский" at bounding box center [477, 300] width 283 height 33
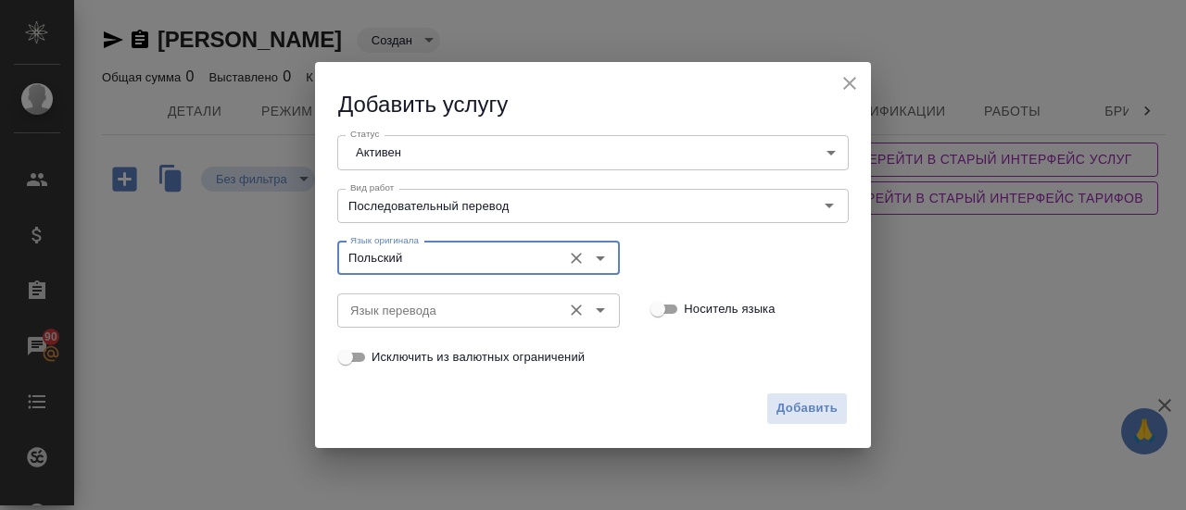
type input "Польский"
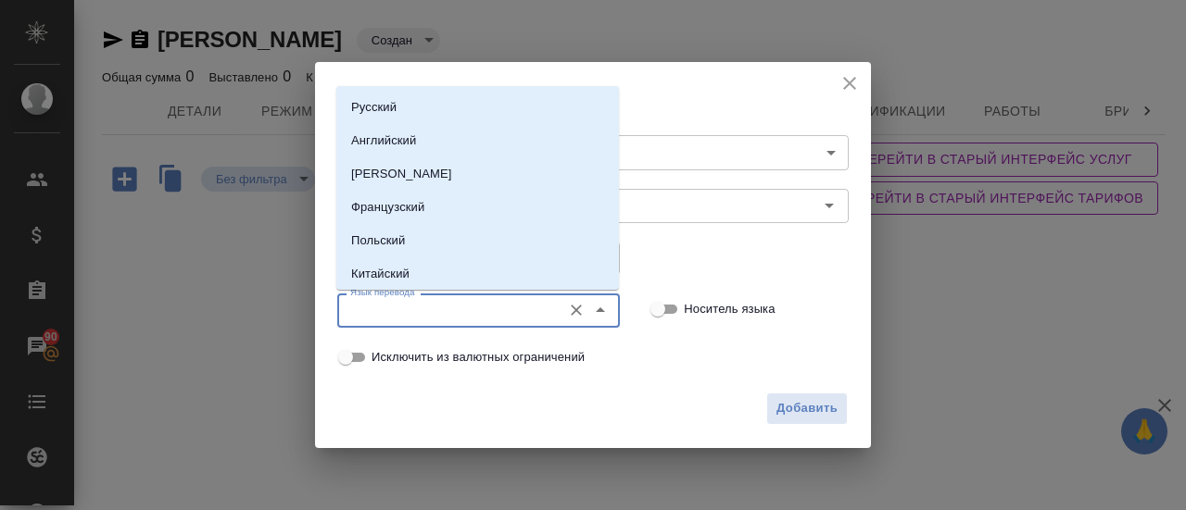
click at [437, 307] on input "Язык перевода" at bounding box center [447, 310] width 209 height 22
click at [377, 106] on p "Русский" at bounding box center [373, 107] width 45 height 19
type input "Русский"
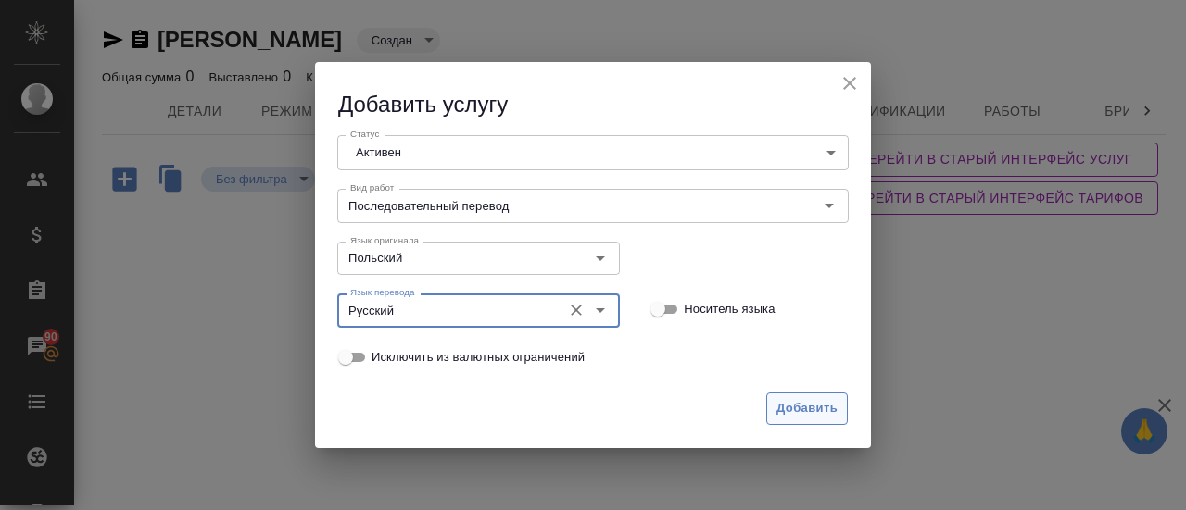
click at [809, 409] on span "Добавить" at bounding box center [806, 408] width 61 height 21
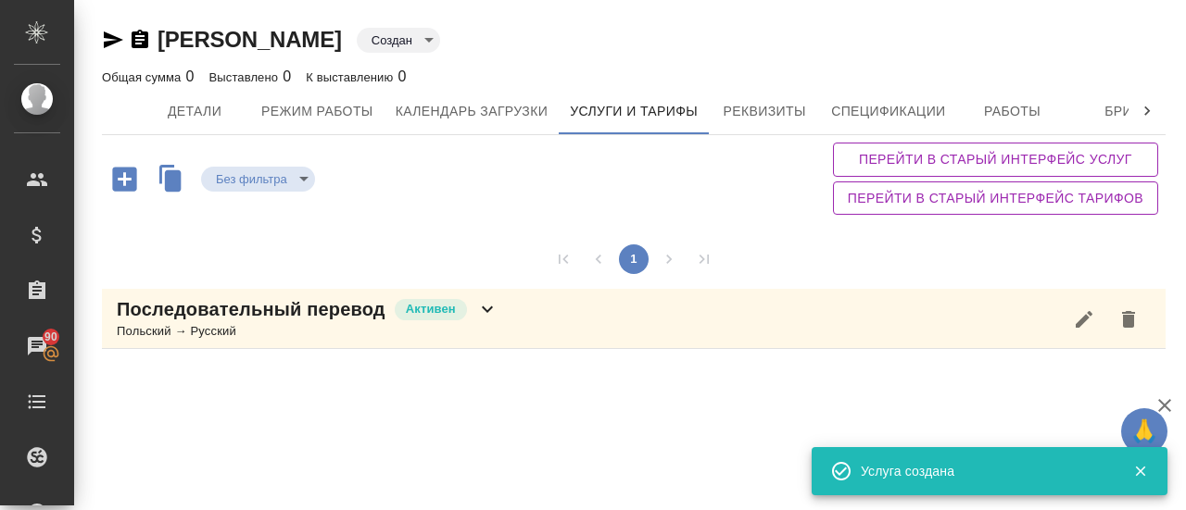
drag, startPoint x: 202, startPoint y: 319, endPoint x: 233, endPoint y: 318, distance: 31.5
click at [204, 319] on p "Последовательный перевод" at bounding box center [251, 309] width 269 height 26
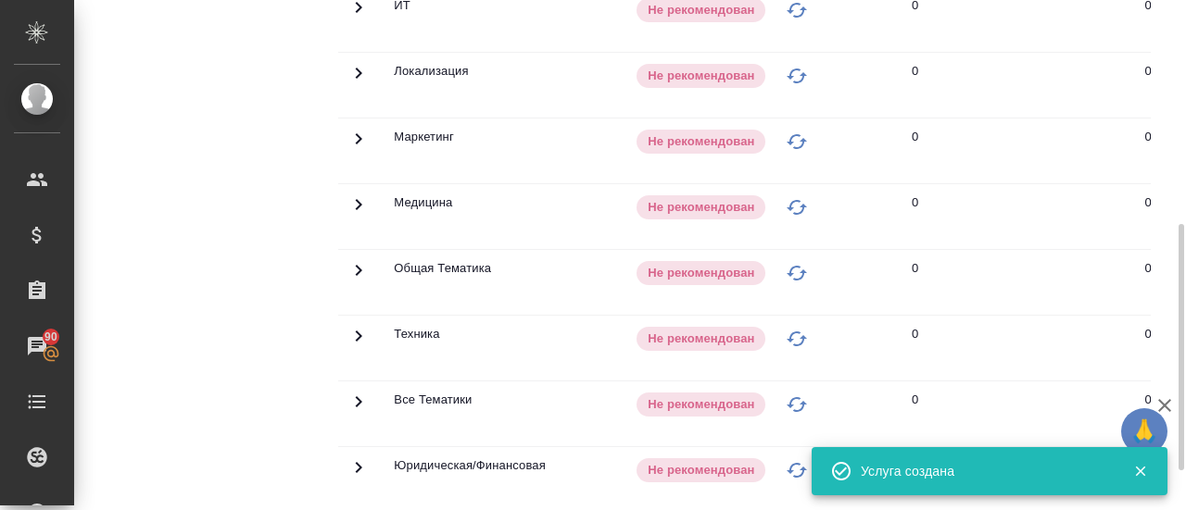
scroll to position [545, 0]
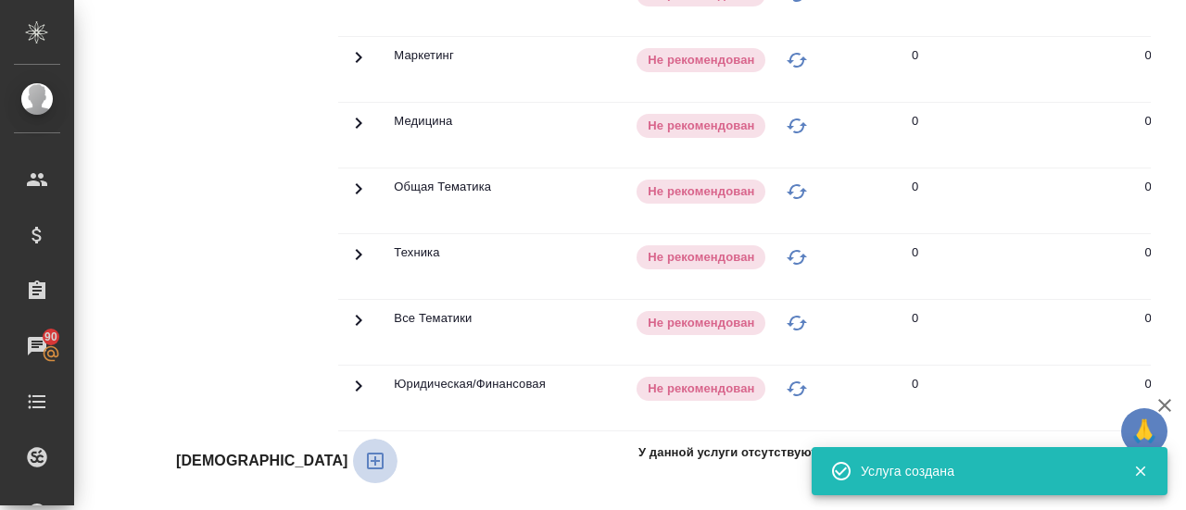
click at [364, 467] on icon "button" at bounding box center [375, 461] width 22 height 22
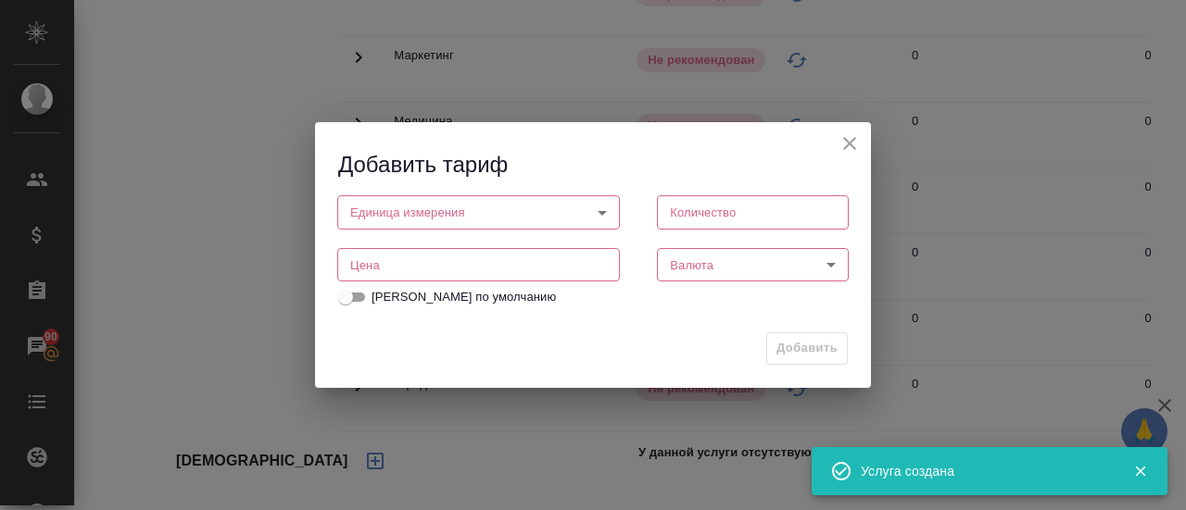
click at [450, 216] on body "🙏 .cls-1 fill:#fff; AWATERA Gusmanova Nailya Клиенты Спецификации Заказы 90 Чат…" at bounding box center [593, 255] width 1186 height 510
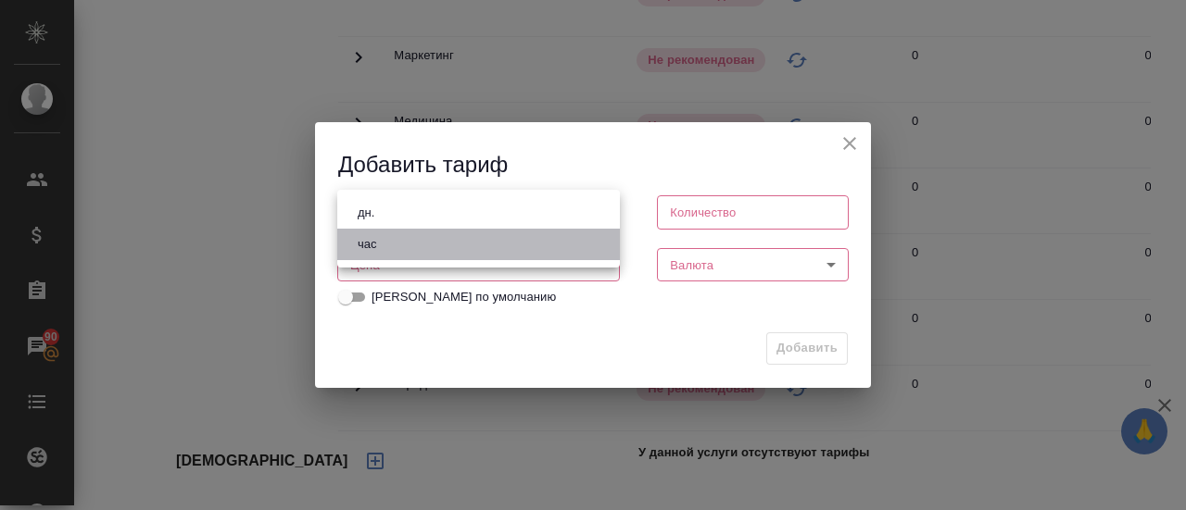
drag, startPoint x: 374, startPoint y: 245, endPoint x: 521, endPoint y: 247, distance: 146.4
click at [376, 245] on button "час" at bounding box center [367, 244] width 31 height 20
type input "5a8b1489cc6b4906c91bfd93"
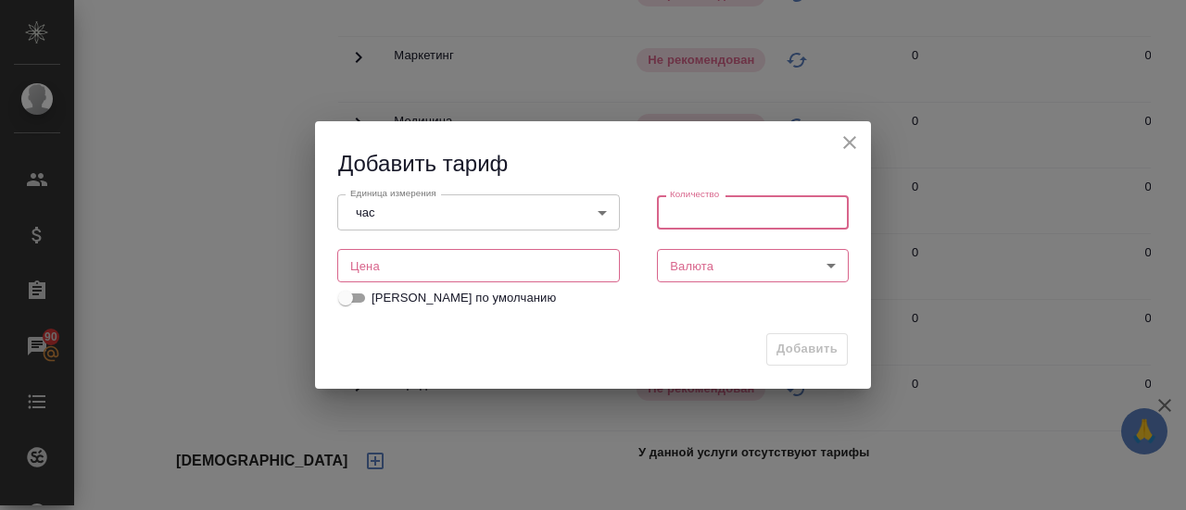
click at [693, 221] on input "number" at bounding box center [753, 211] width 192 height 33
type input "1"
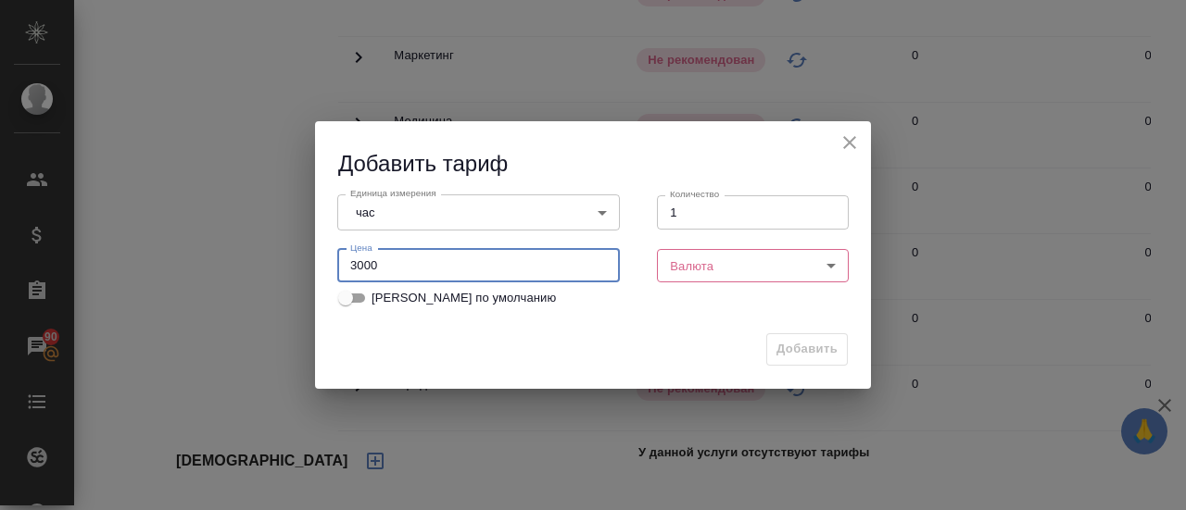
type input "3000"
click at [717, 268] on body "🙏 .cls-1 fill:#fff; AWATERA Gusmanova Nailya Клиенты Спецификации Заказы 90 Чат…" at bounding box center [593, 255] width 1186 height 510
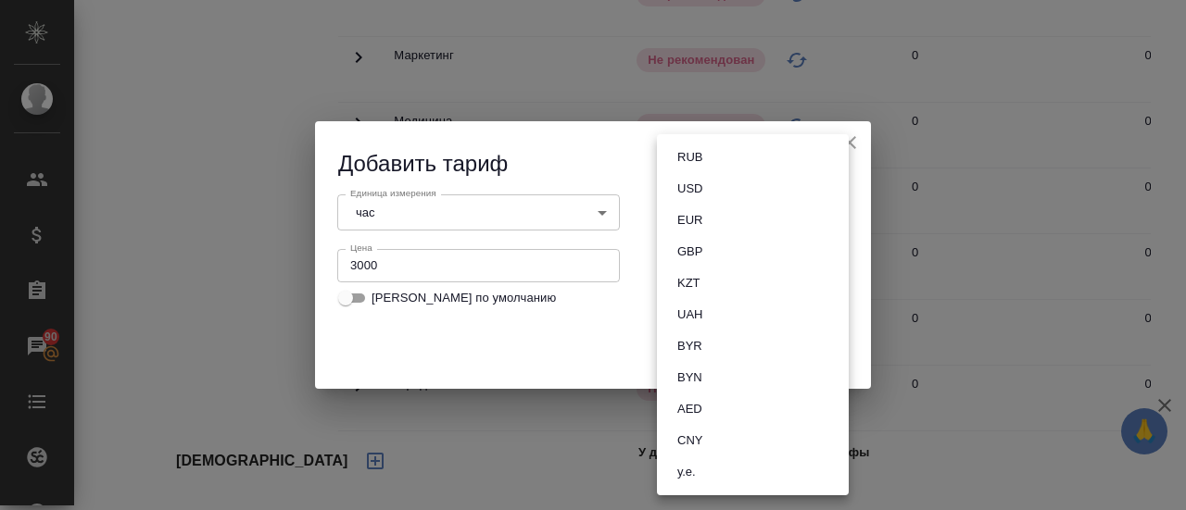
click at [700, 159] on button "RUB" at bounding box center [690, 157] width 36 height 20
type input "RUB"
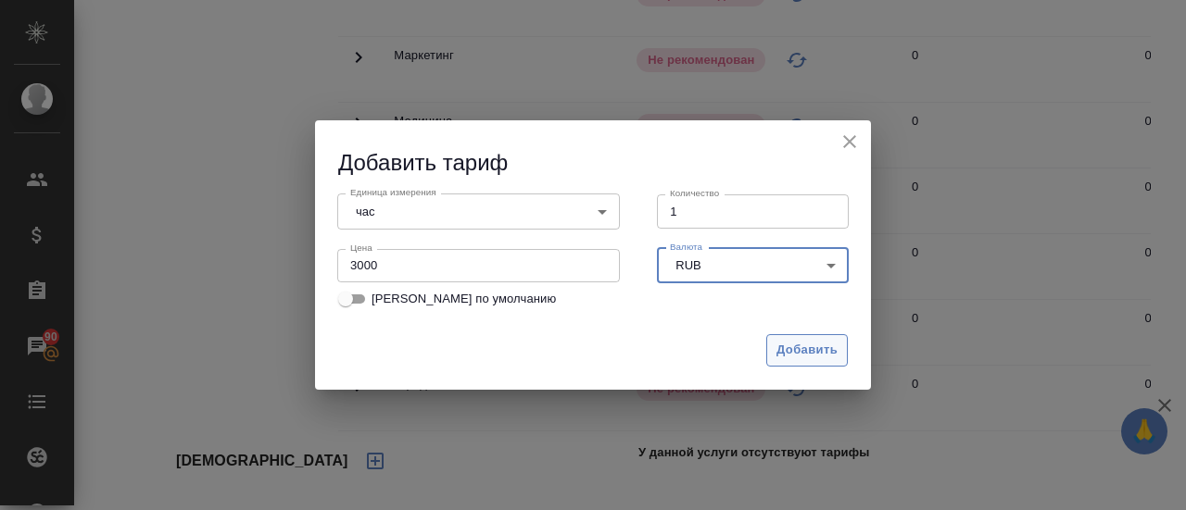
click at [794, 360] on span "Добавить" at bounding box center [806, 350] width 61 height 21
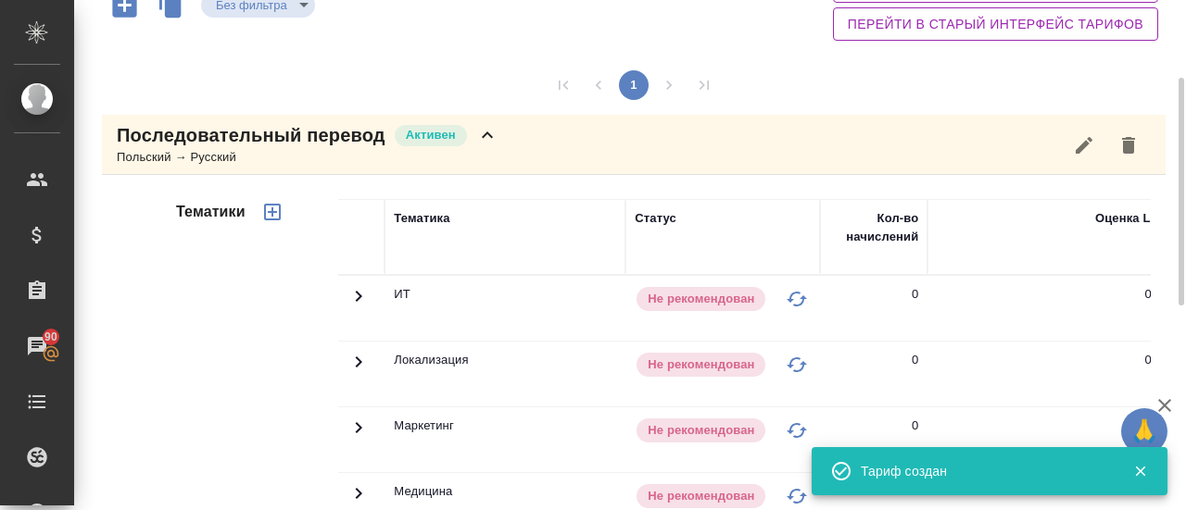
scroll to position [82, 0]
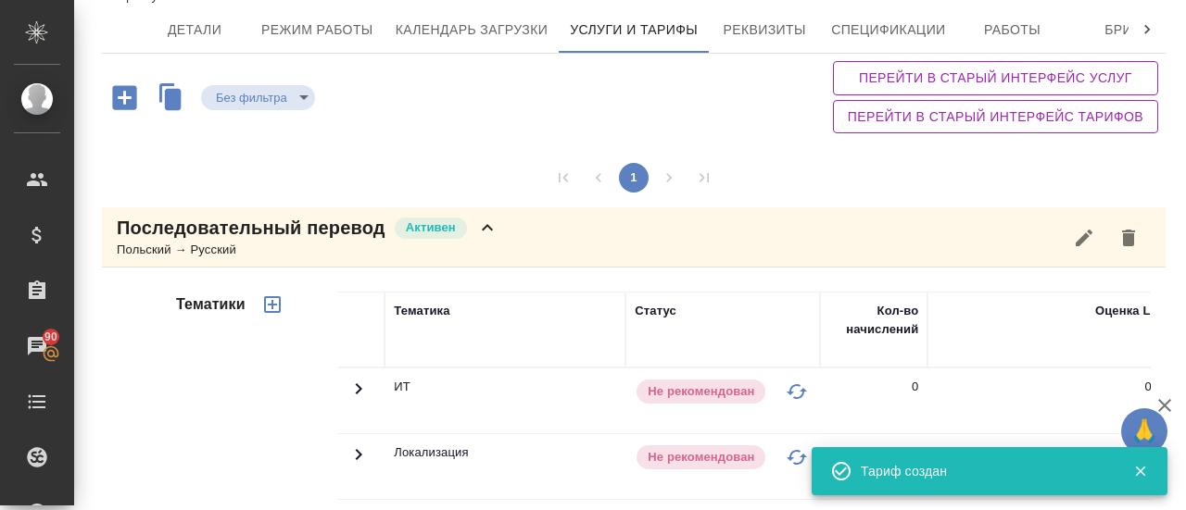
click at [268, 304] on icon "button" at bounding box center [272, 304] width 17 height 17
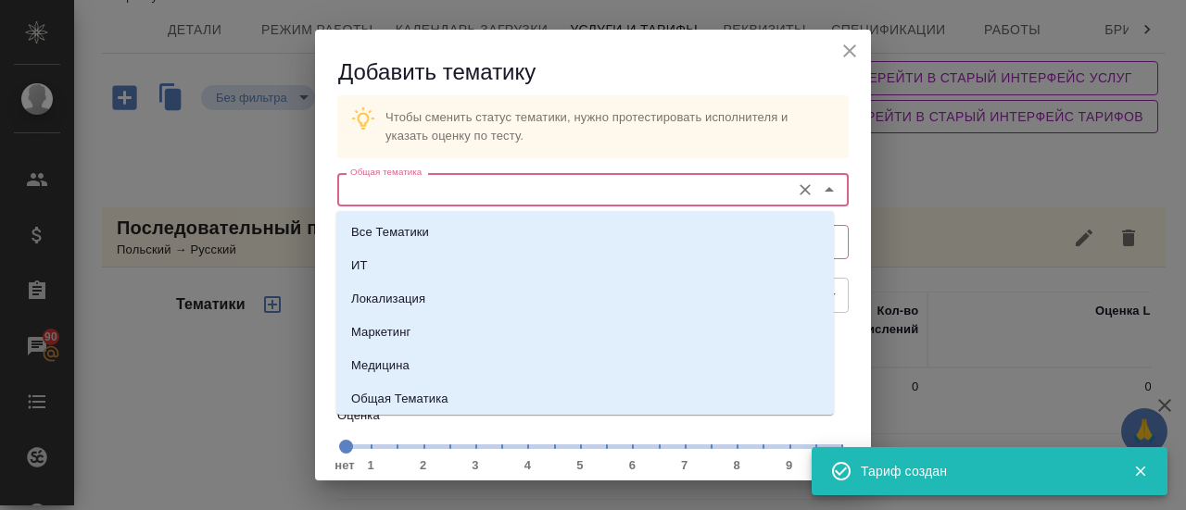
click at [551, 193] on input "Общая тематика" at bounding box center [562, 190] width 438 height 22
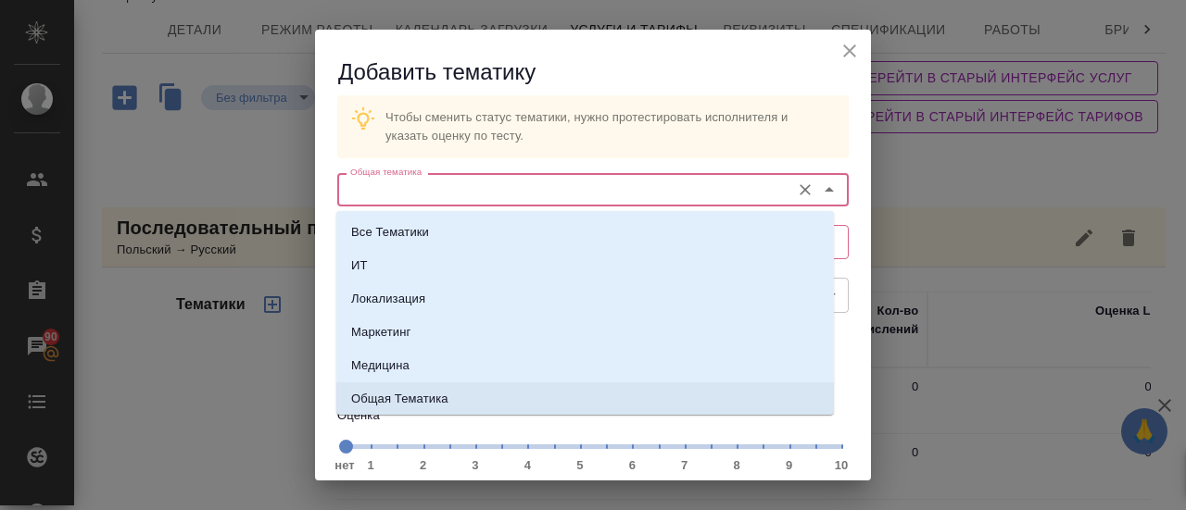
click at [396, 394] on p "Общая Тематика" at bounding box center [399, 399] width 97 height 19
type input "Общая Тематика"
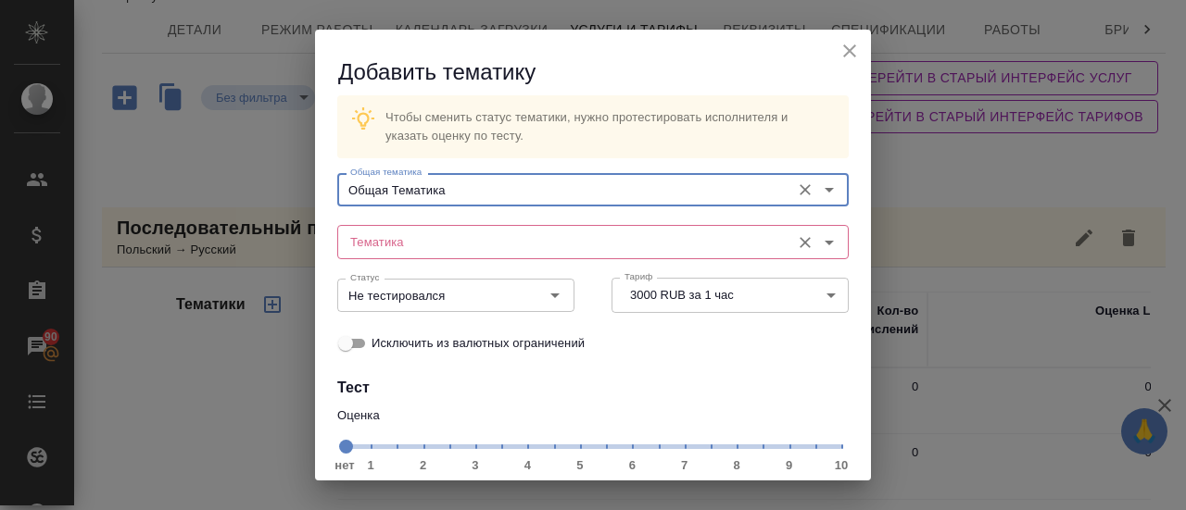
click at [417, 238] on input "Тематика" at bounding box center [562, 242] width 438 height 22
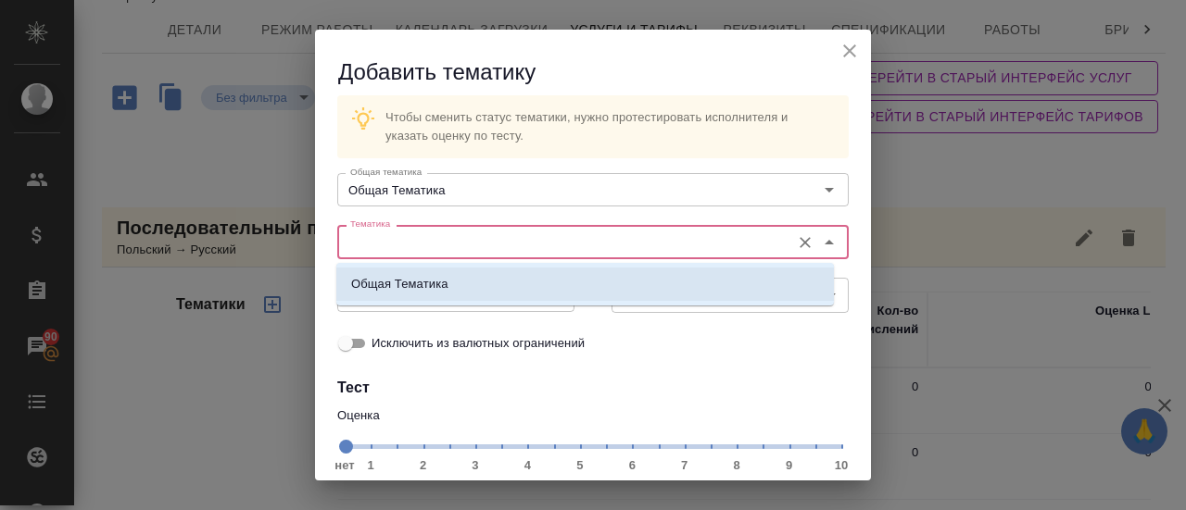
drag, startPoint x: 438, startPoint y: 288, endPoint x: 497, endPoint y: 366, distance: 97.8
click at [438, 289] on p "Общая Тематика" at bounding box center [399, 284] width 97 height 19
type input "Общая Тематика"
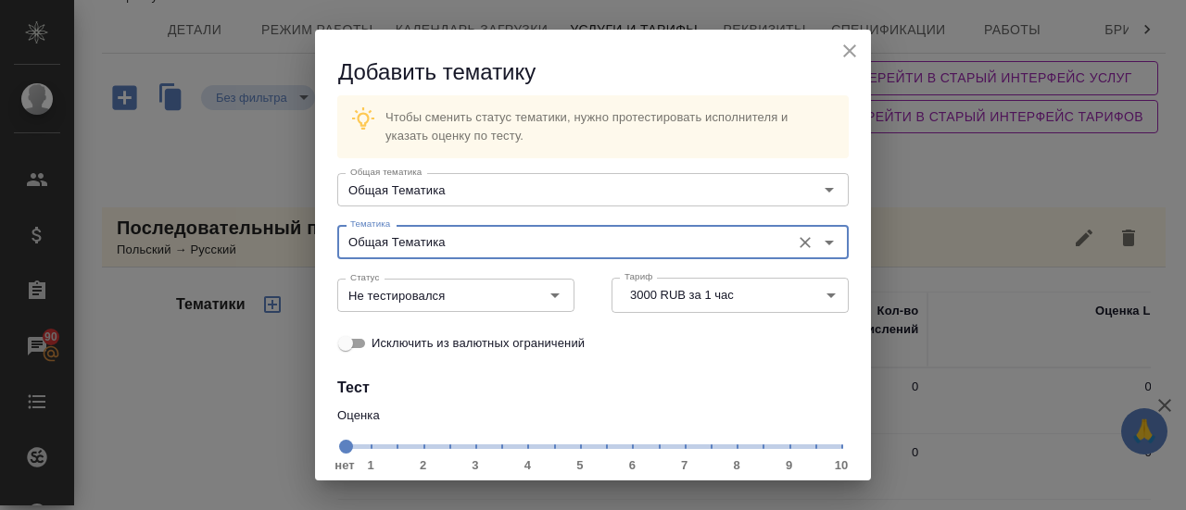
click at [728, 454] on span "нет 1 2 3 4 5 6 7 8 9 10" at bounding box center [593, 446] width 497 height 26
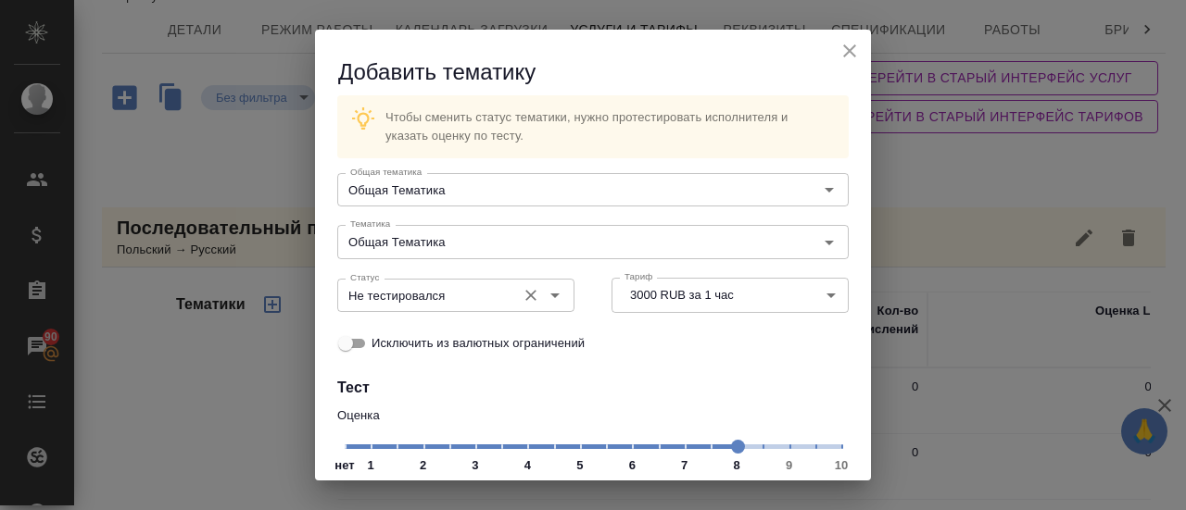
click at [557, 299] on icon "Open" at bounding box center [555, 295] width 22 height 22
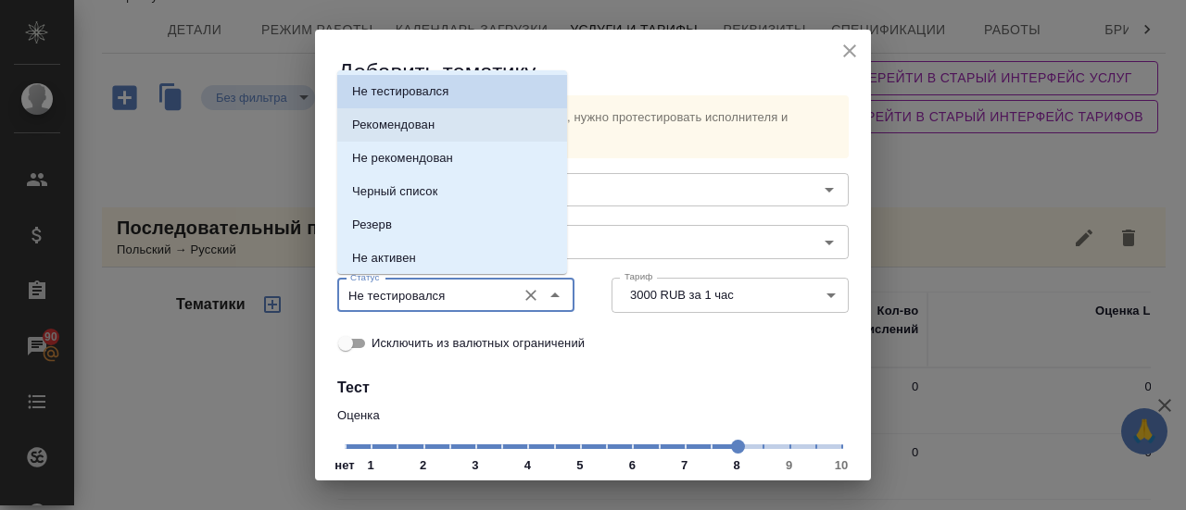
click at [367, 129] on p "Рекомендован" at bounding box center [393, 125] width 82 height 19
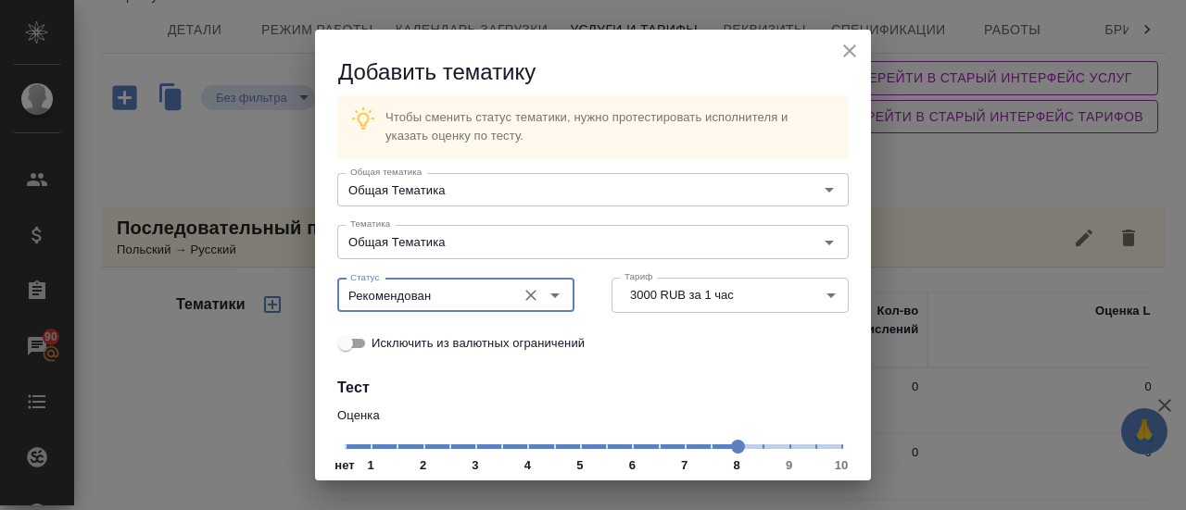
type input "Рекомендован"
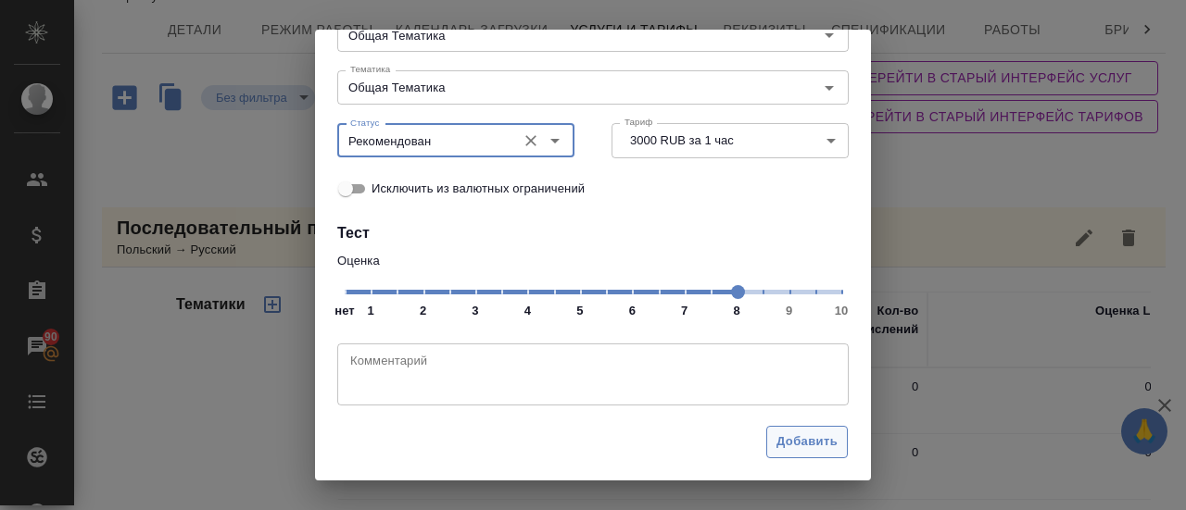
click at [791, 434] on span "Добавить" at bounding box center [806, 442] width 61 height 21
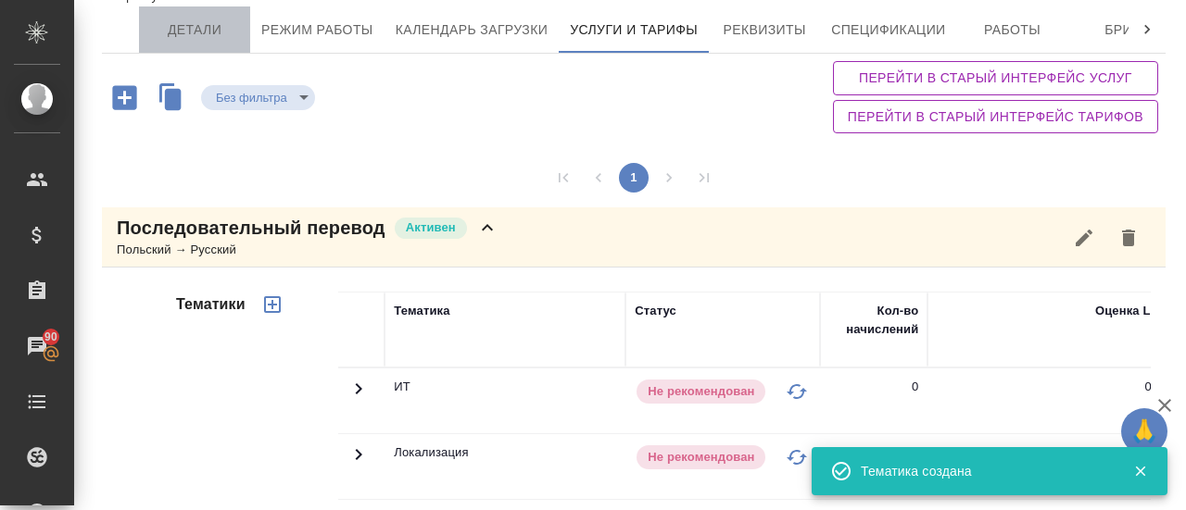
click at [169, 23] on span "Детали" at bounding box center [194, 30] width 89 height 23
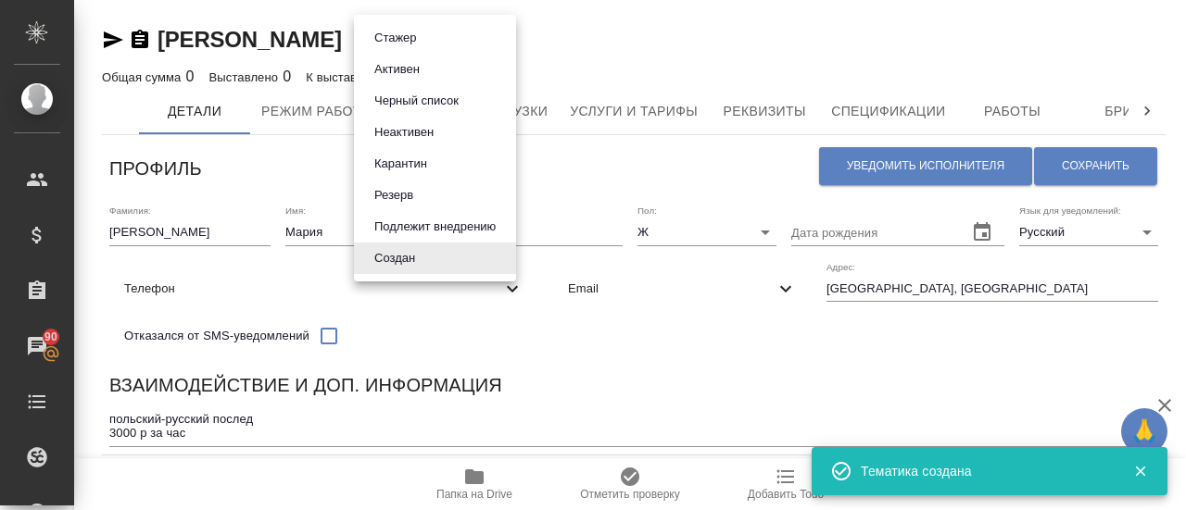
drag, startPoint x: 419, startPoint y: 41, endPoint x: 411, endPoint y: 57, distance: 18.2
click at [419, 41] on body "🙏 .cls-1 fill:#fff; AWATERA Gusmanova Nailya Клиенты Спецификации Заказы 90 Чат…" at bounding box center [593, 255] width 1186 height 510
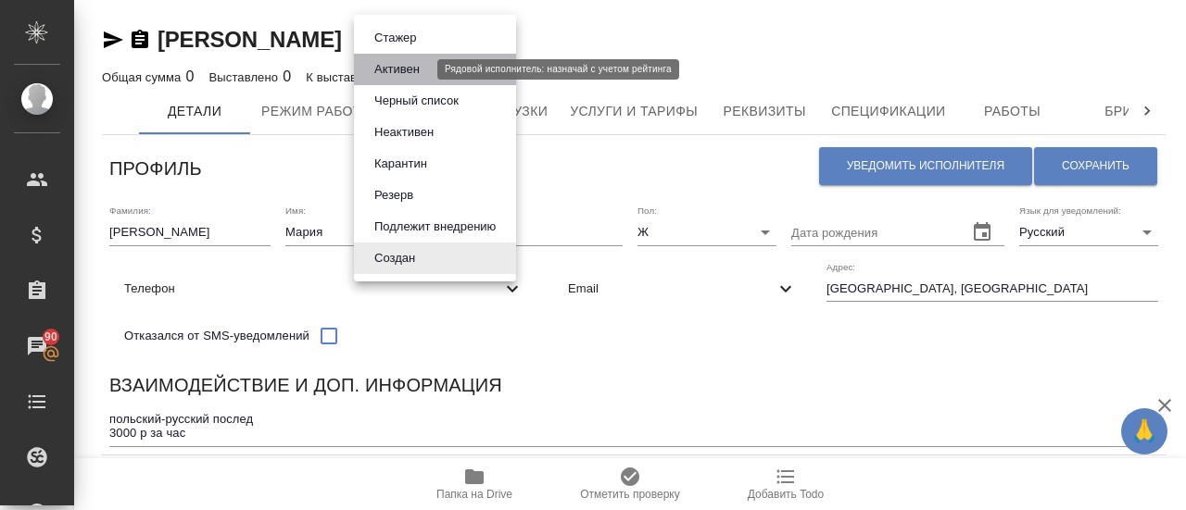
drag, startPoint x: 409, startPoint y: 75, endPoint x: 571, endPoint y: 116, distance: 167.2
click at [410, 75] on button "Активен" at bounding box center [397, 69] width 57 height 20
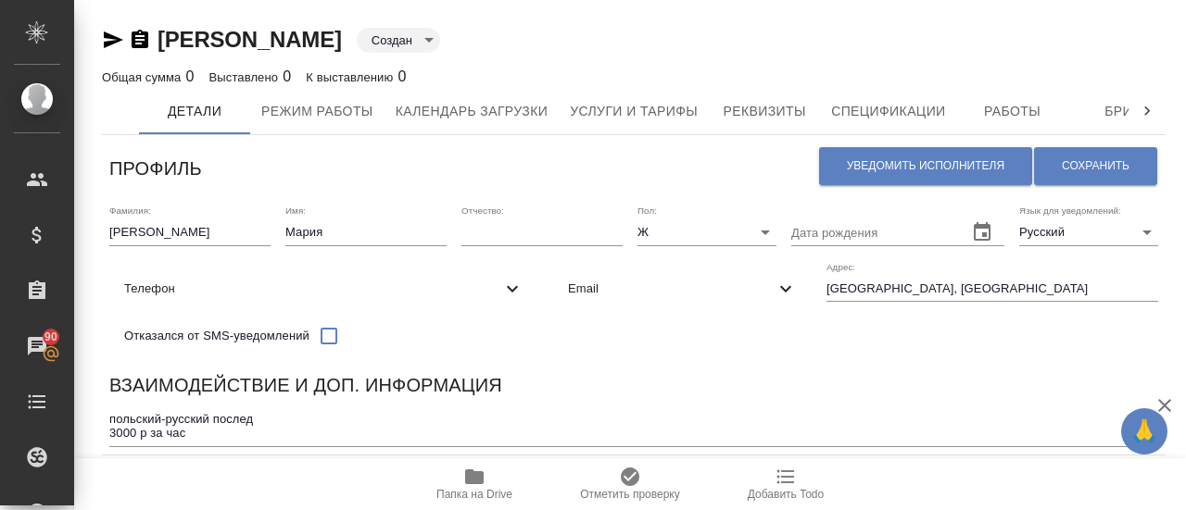
type input "active"
click at [1089, 173] on span "Сохранить" at bounding box center [1096, 166] width 68 height 16
click at [478, 479] on icon "button" at bounding box center [474, 477] width 19 height 15
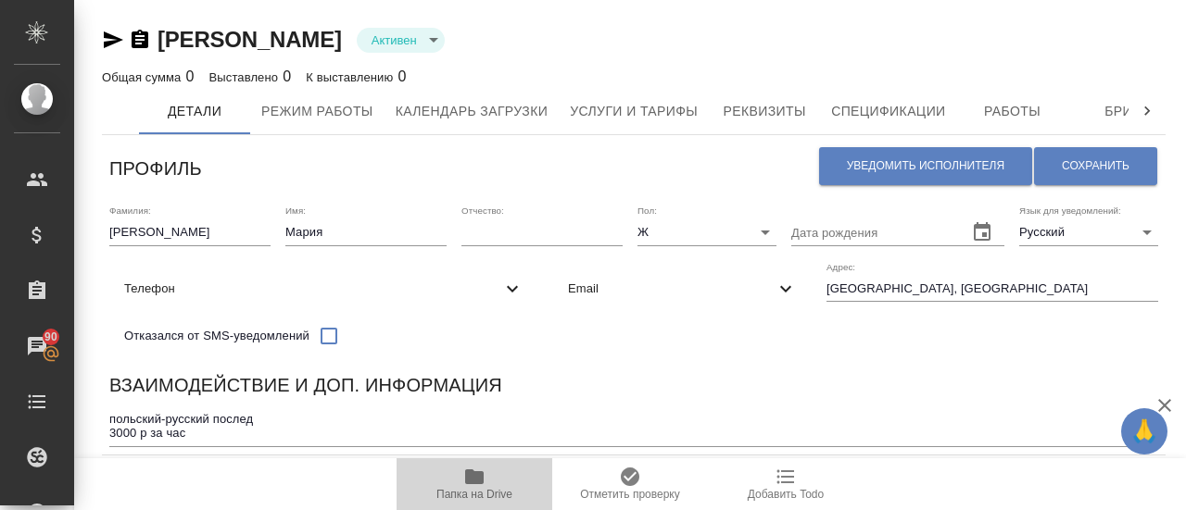
click at [478, 478] on icon "button" at bounding box center [474, 477] width 19 height 15
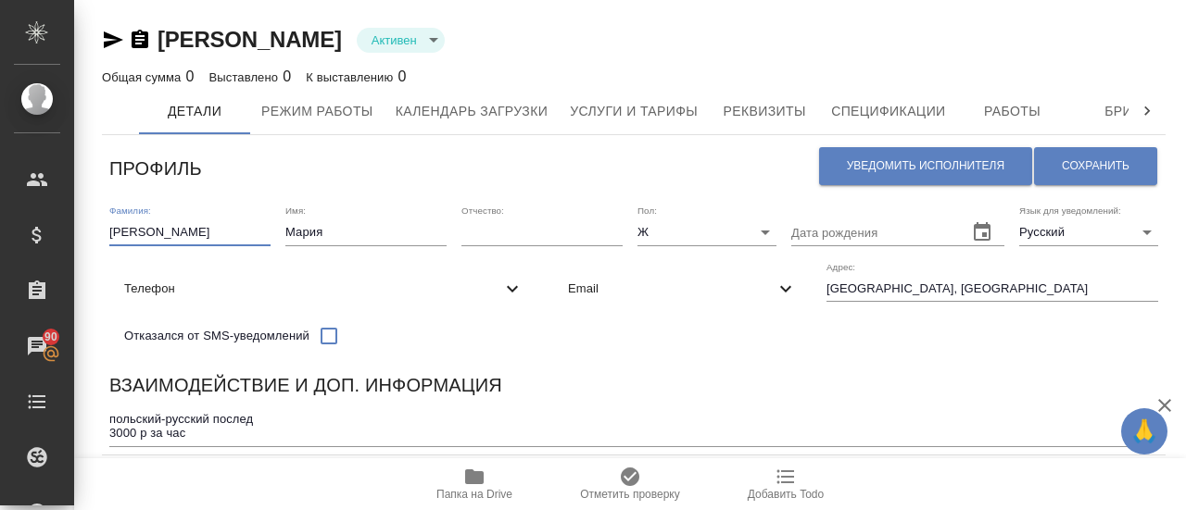
click at [183, 240] on input "Пистунов" at bounding box center [189, 233] width 161 height 26
type input "[PERSON_NAME]"
drag, startPoint x: 1123, startPoint y: 161, endPoint x: 1132, endPoint y: 162, distance: 9.3
click at [1123, 161] on button "Сохранить" at bounding box center [1095, 166] width 123 height 38
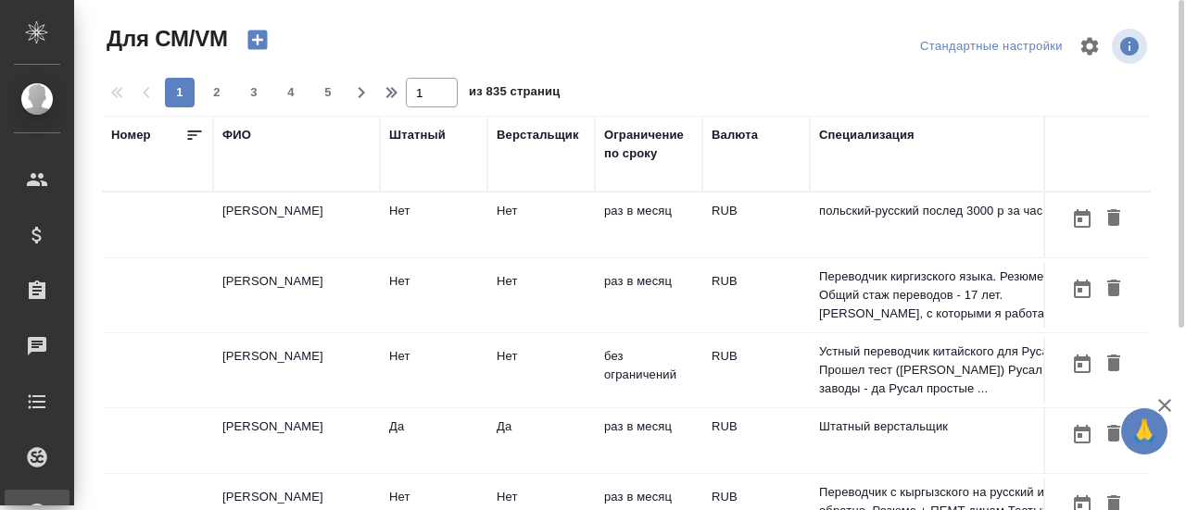
click at [276, 215] on td "Пистунова Мария" at bounding box center [296, 225] width 167 height 65
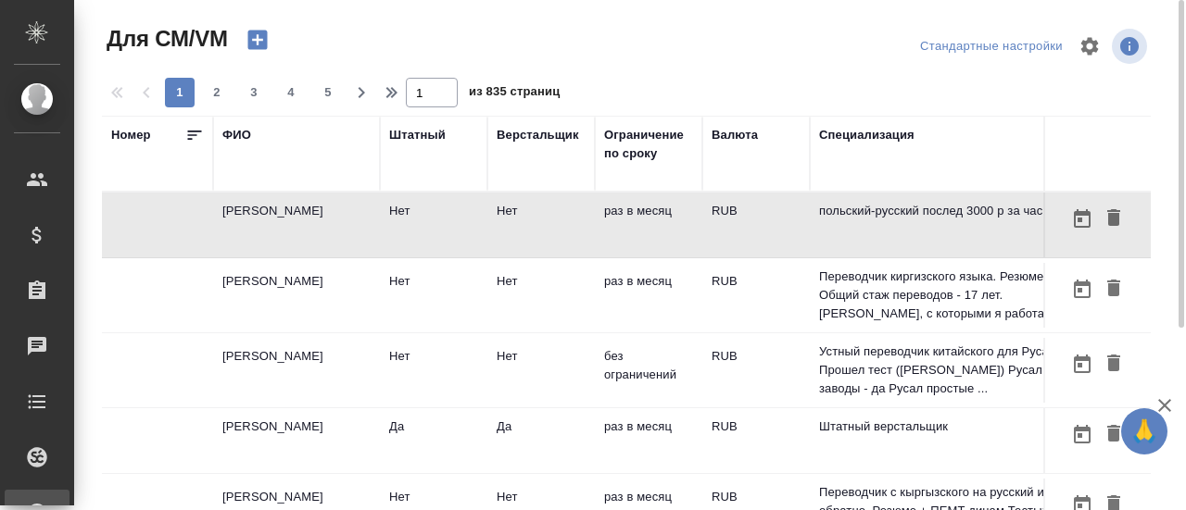
click at [277, 208] on td "[PERSON_NAME]" at bounding box center [296, 225] width 167 height 65
click at [328, 209] on td "[PERSON_NAME]" at bounding box center [296, 225] width 167 height 65
click at [253, 212] on td "[PERSON_NAME]" at bounding box center [296, 225] width 167 height 65
click at [253, 213] on td "[PERSON_NAME]" at bounding box center [296, 225] width 167 height 65
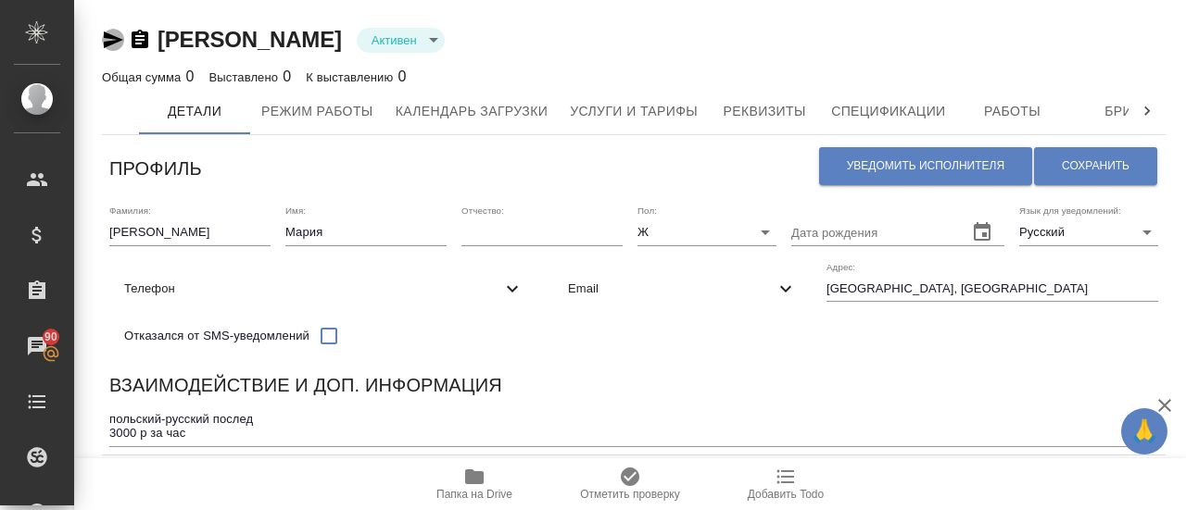
drag, startPoint x: 105, startPoint y: 46, endPoint x: 222, endPoint y: 205, distance: 197.3
click at [105, 47] on icon "button" at bounding box center [113, 39] width 19 height 17
click at [917, 165] on span "Уведомить исполнителя" at bounding box center [925, 166] width 157 height 16
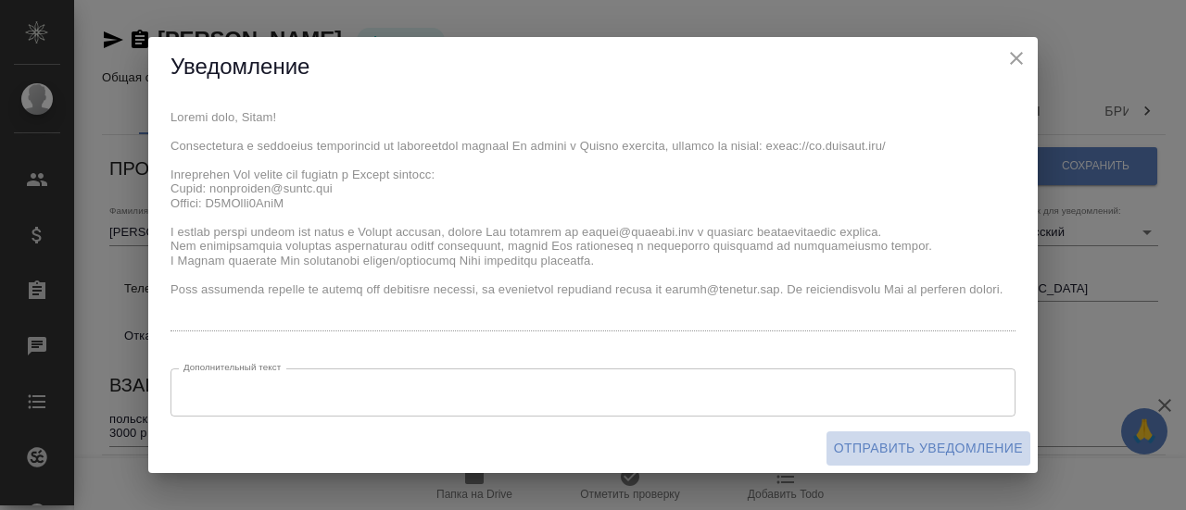
drag, startPoint x: 935, startPoint y: 446, endPoint x: 846, endPoint y: 476, distance: 94.0
click at [935, 446] on span "Отправить уведомление" at bounding box center [928, 448] width 189 height 23
